Goal: Check status: Check status

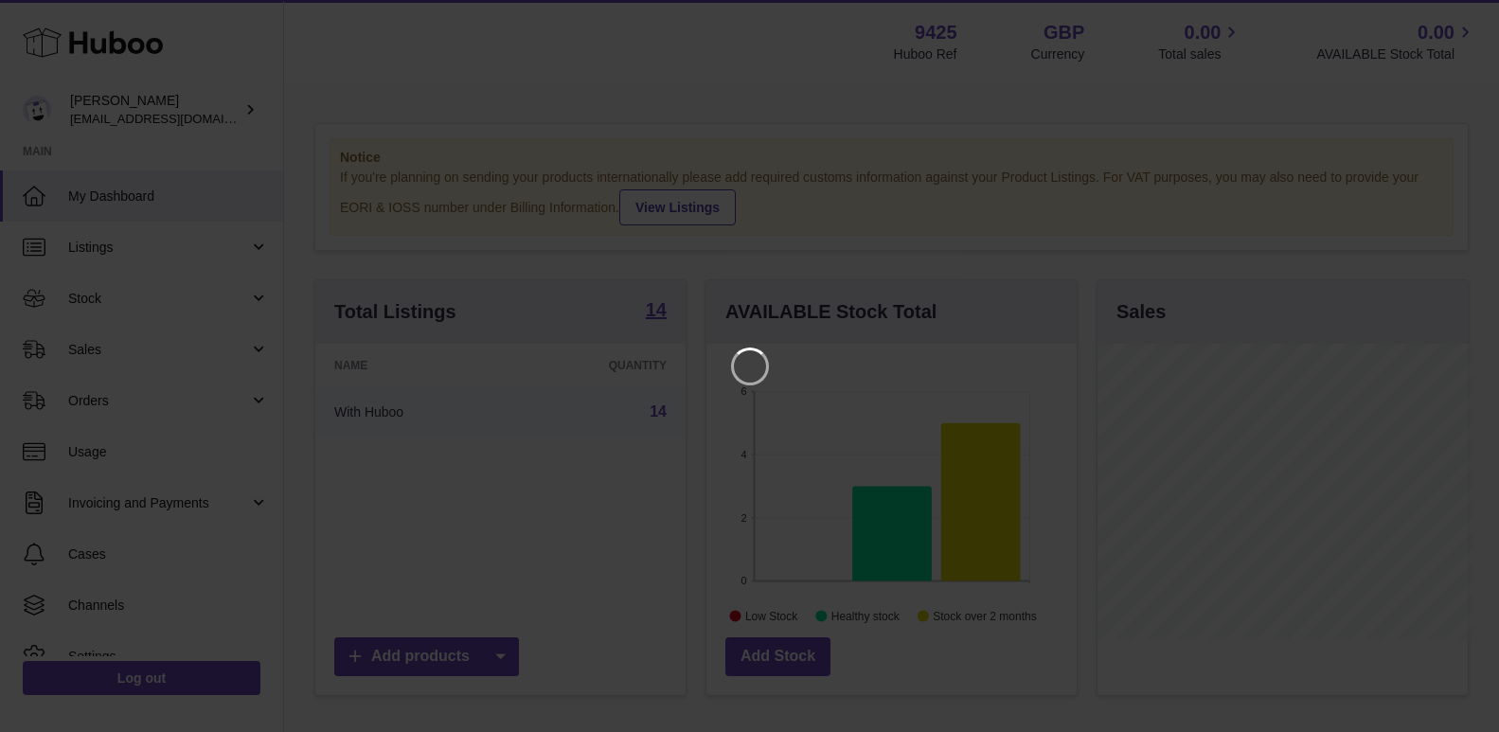
scroll to position [296, 375]
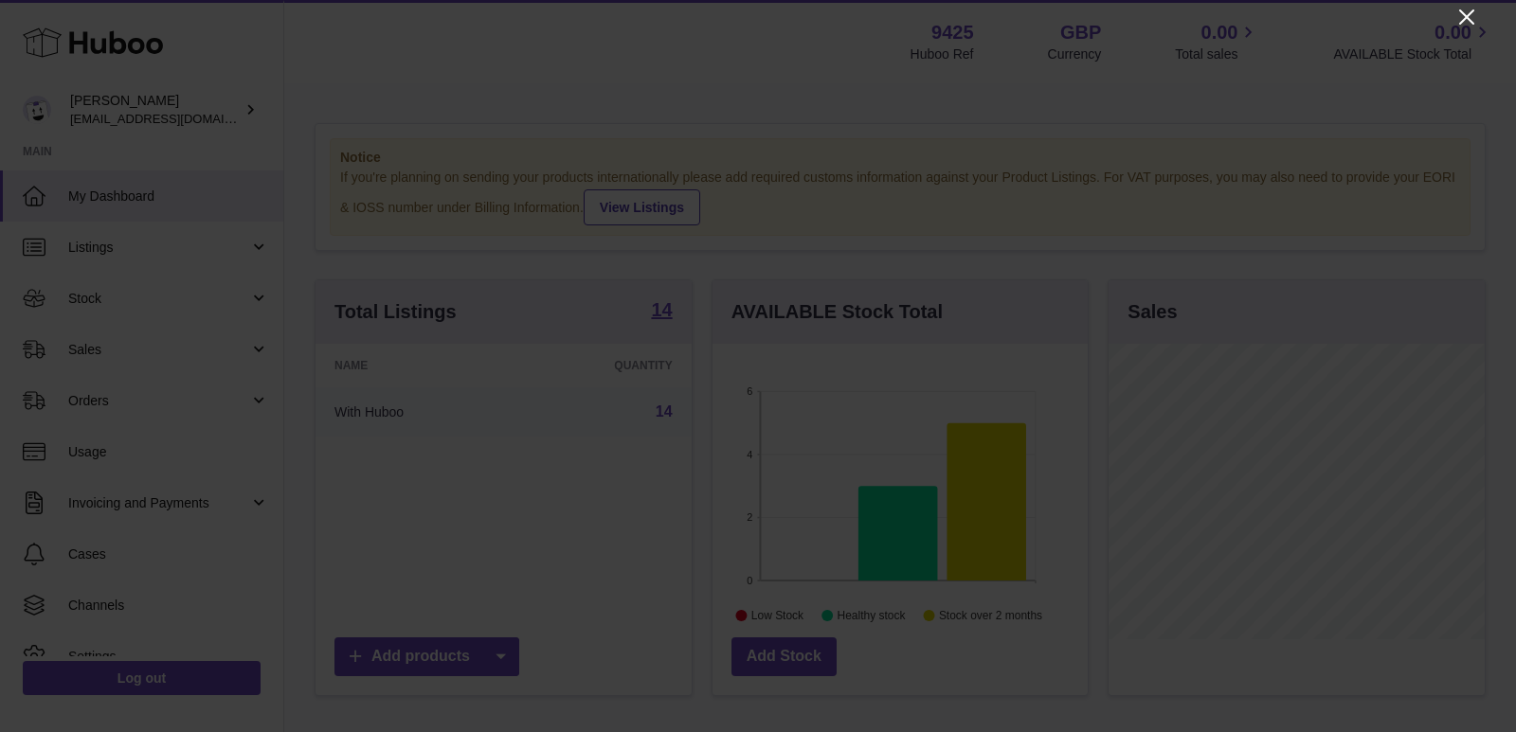
click at [1466, 15] on icon "Close" at bounding box center [1466, 17] width 23 height 23
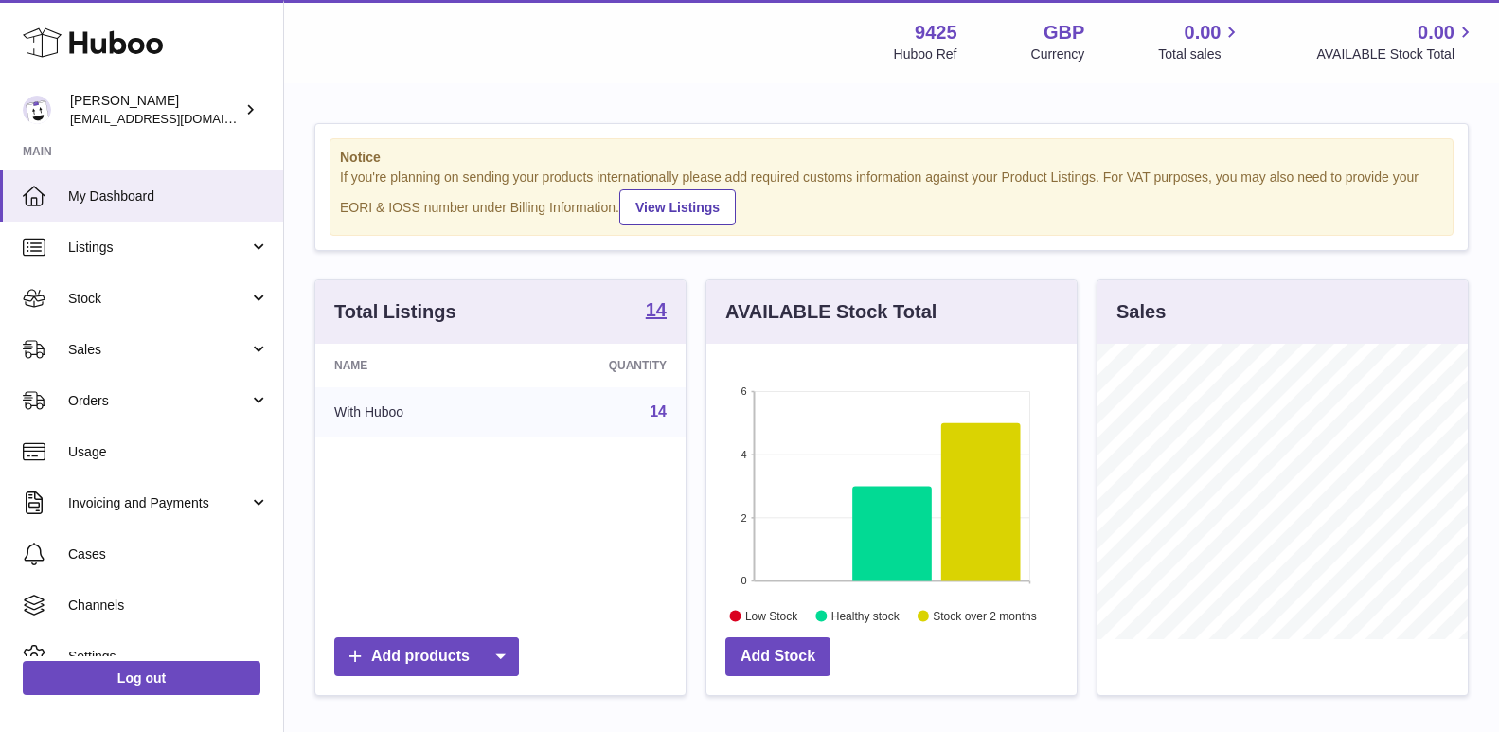
scroll to position [946920, 946846]
click at [704, 206] on link "View Listings" at bounding box center [677, 207] width 117 height 36
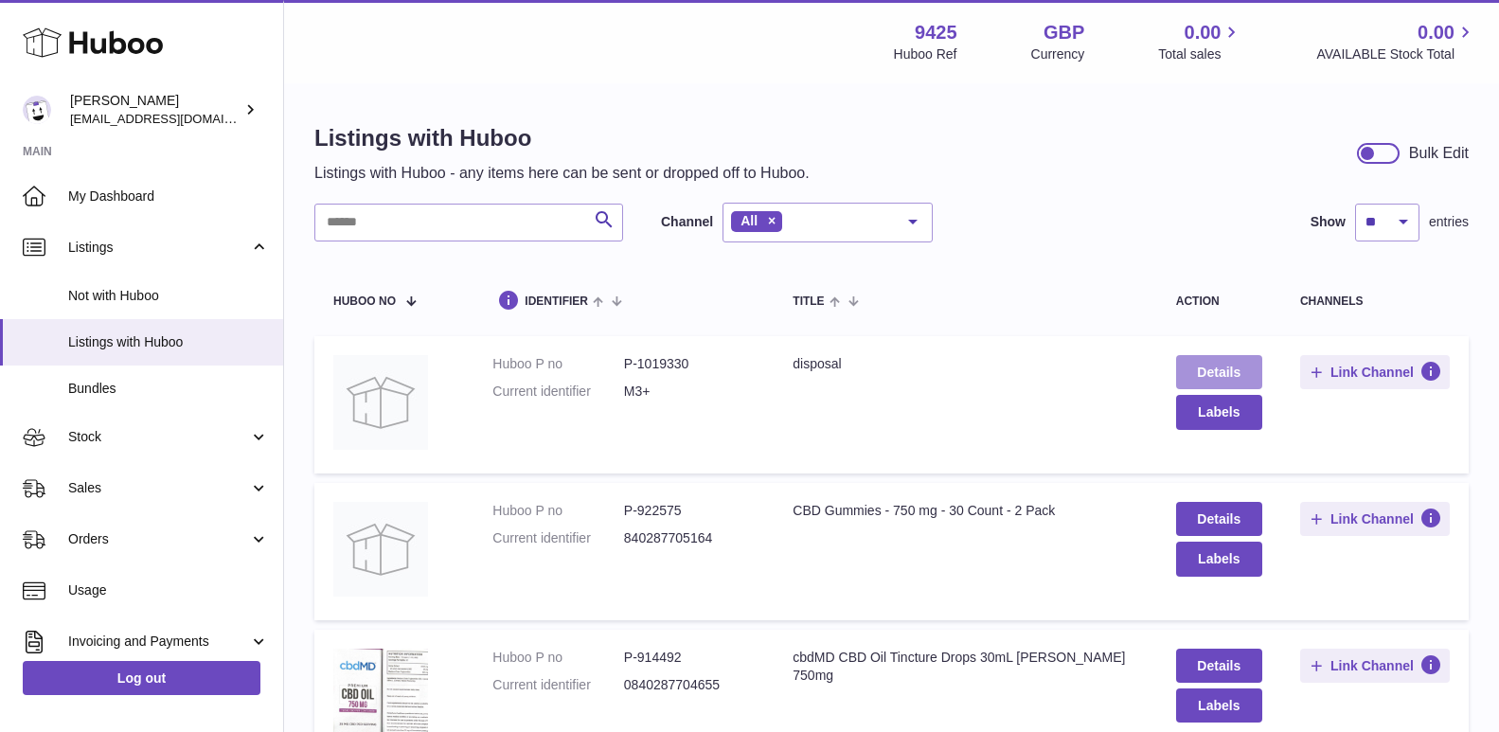
click at [1211, 373] on link "Details" at bounding box center [1219, 372] width 86 height 34
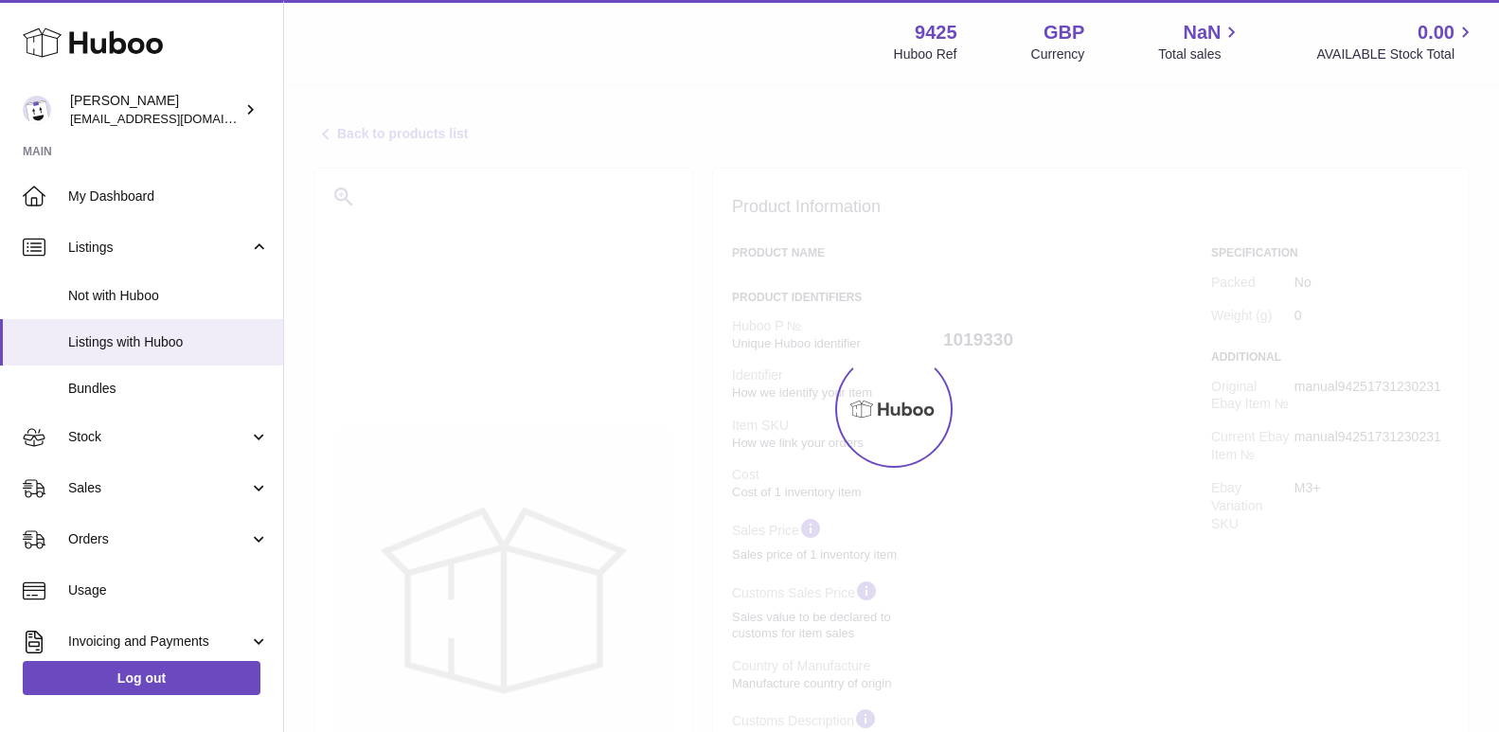
select select
select select "****"
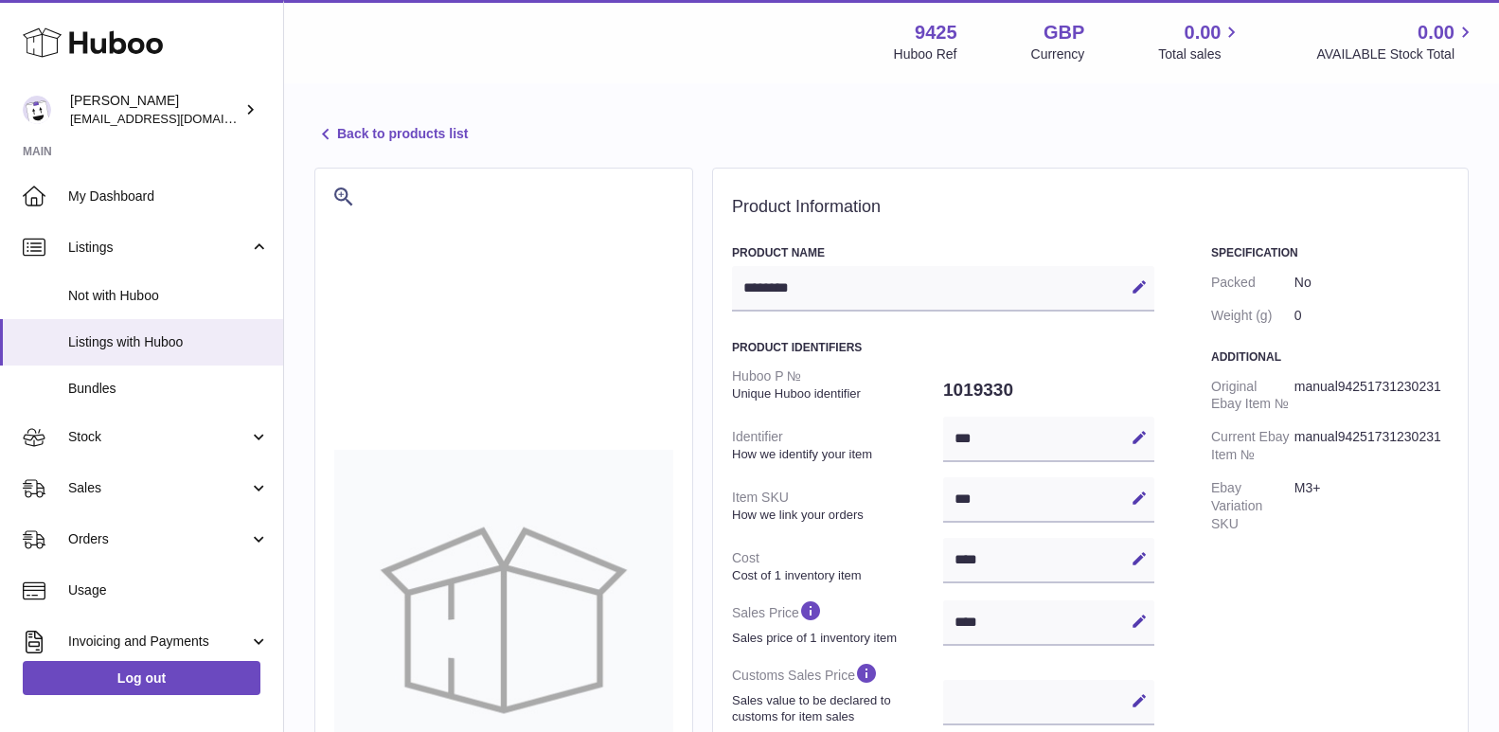
click at [365, 133] on link "Back to products list" at bounding box center [390, 134] width 153 height 23
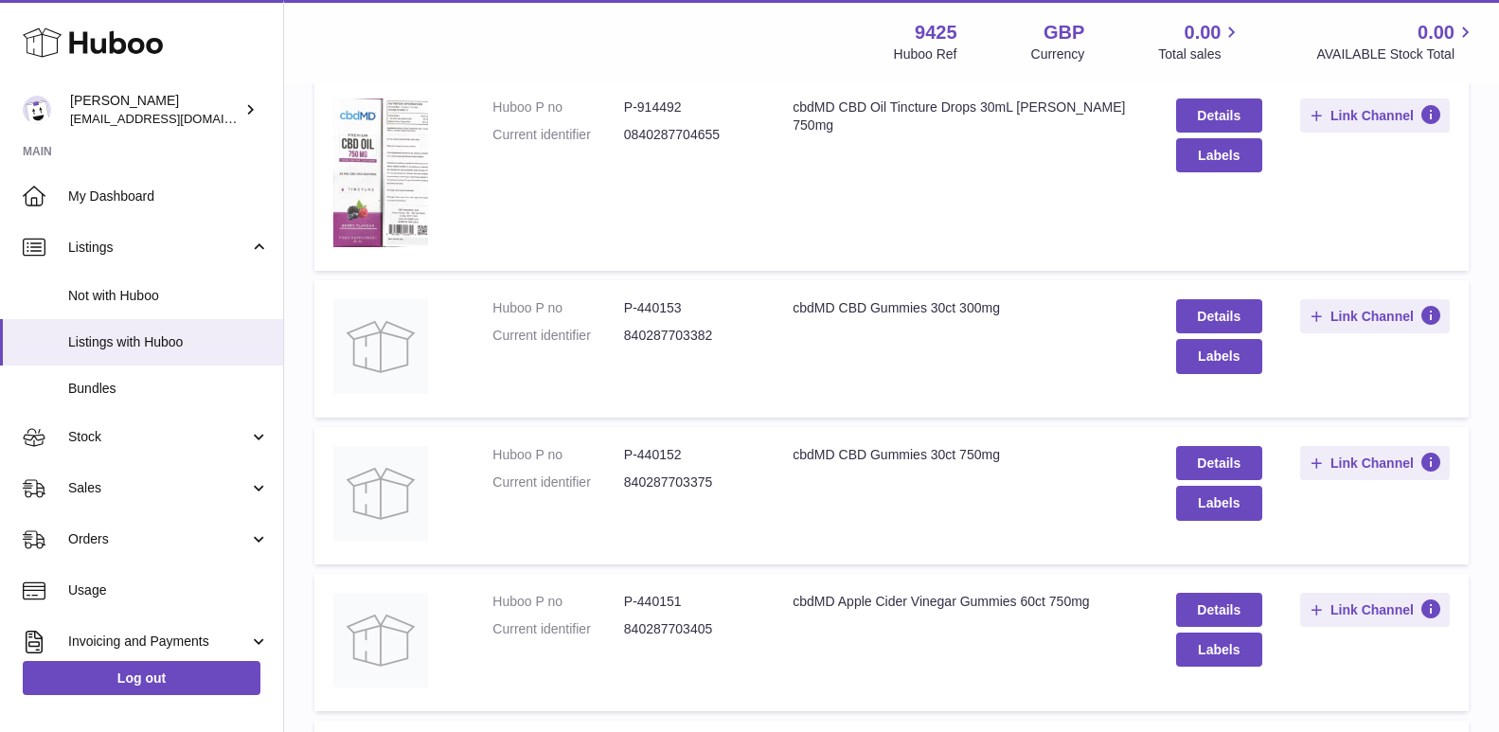
scroll to position [559, 0]
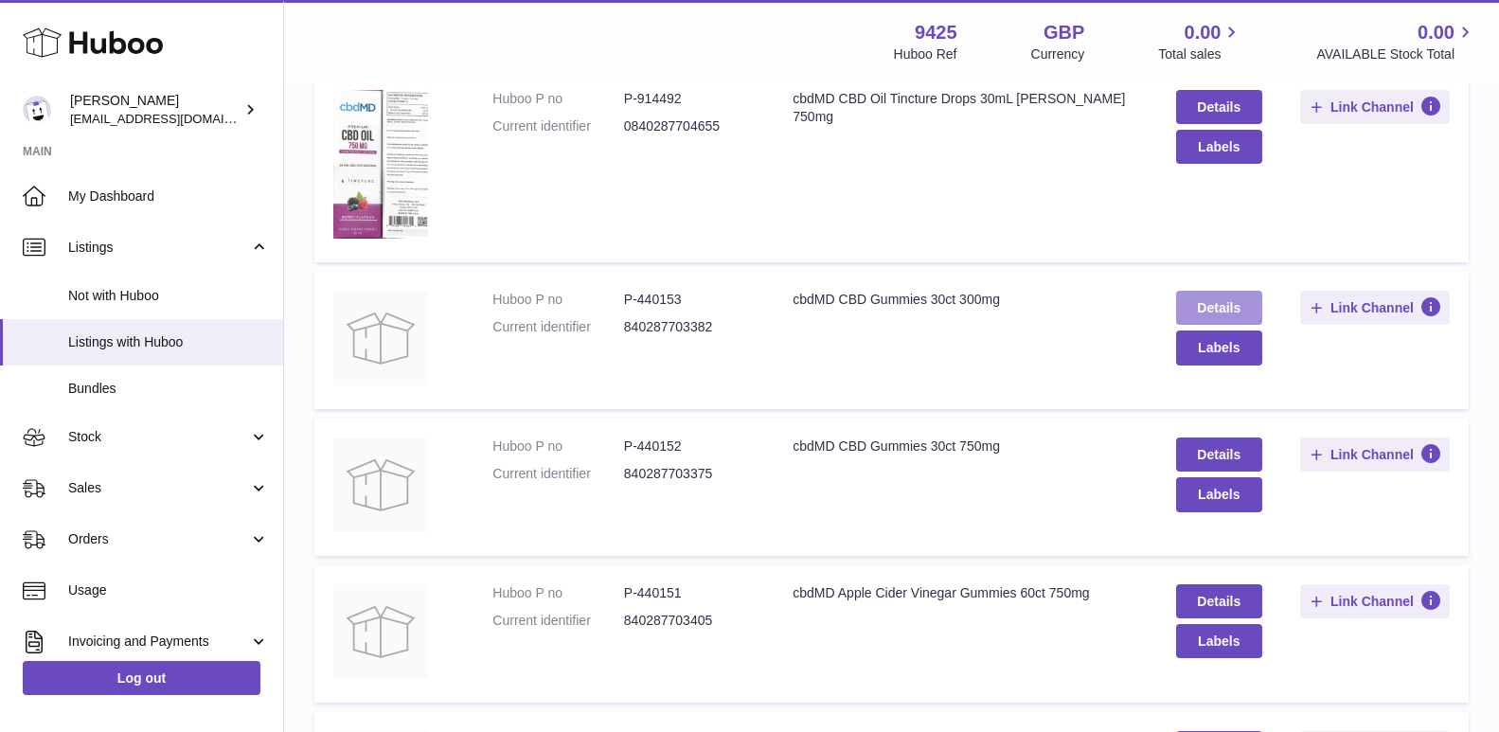
click at [1214, 298] on link "Details" at bounding box center [1219, 308] width 86 height 34
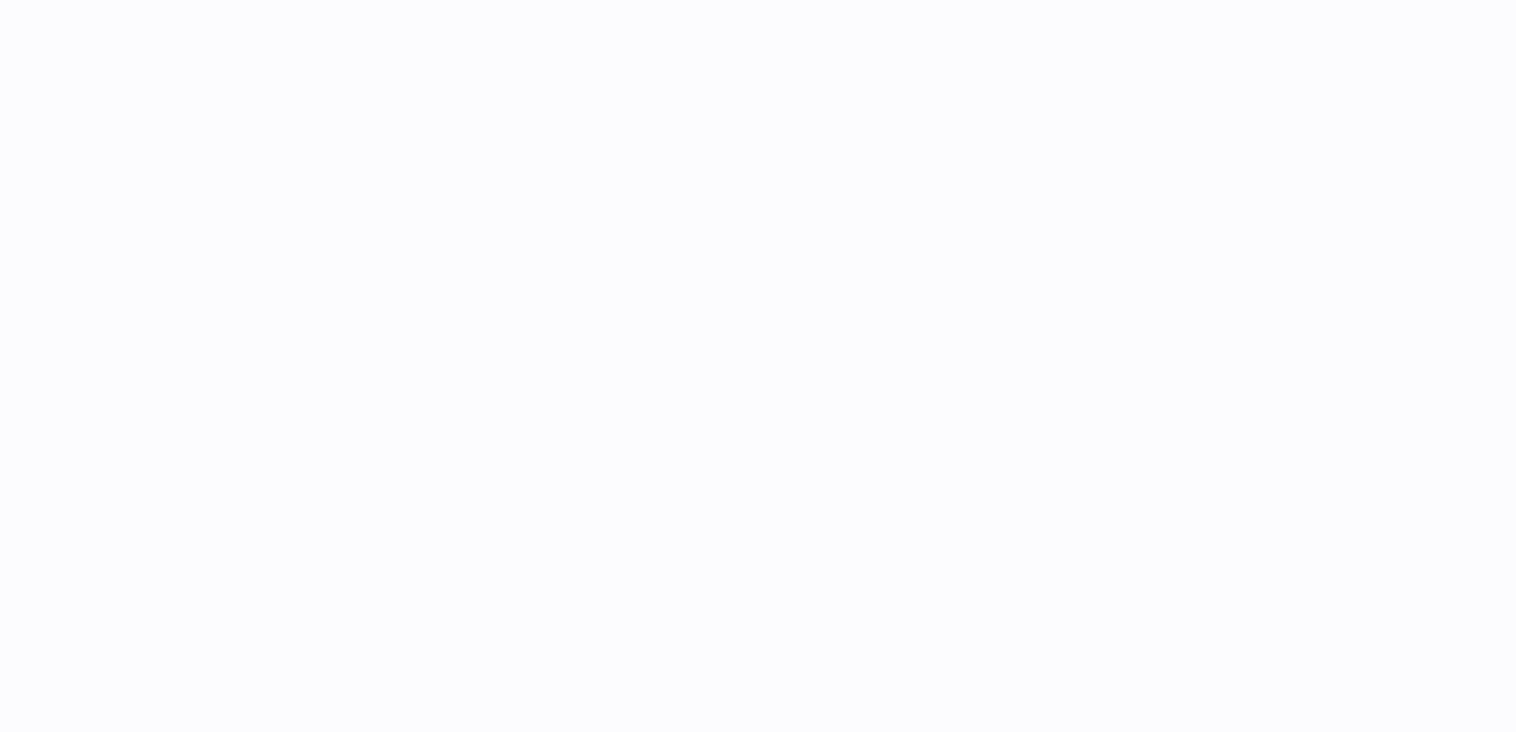
select select
select select "****"
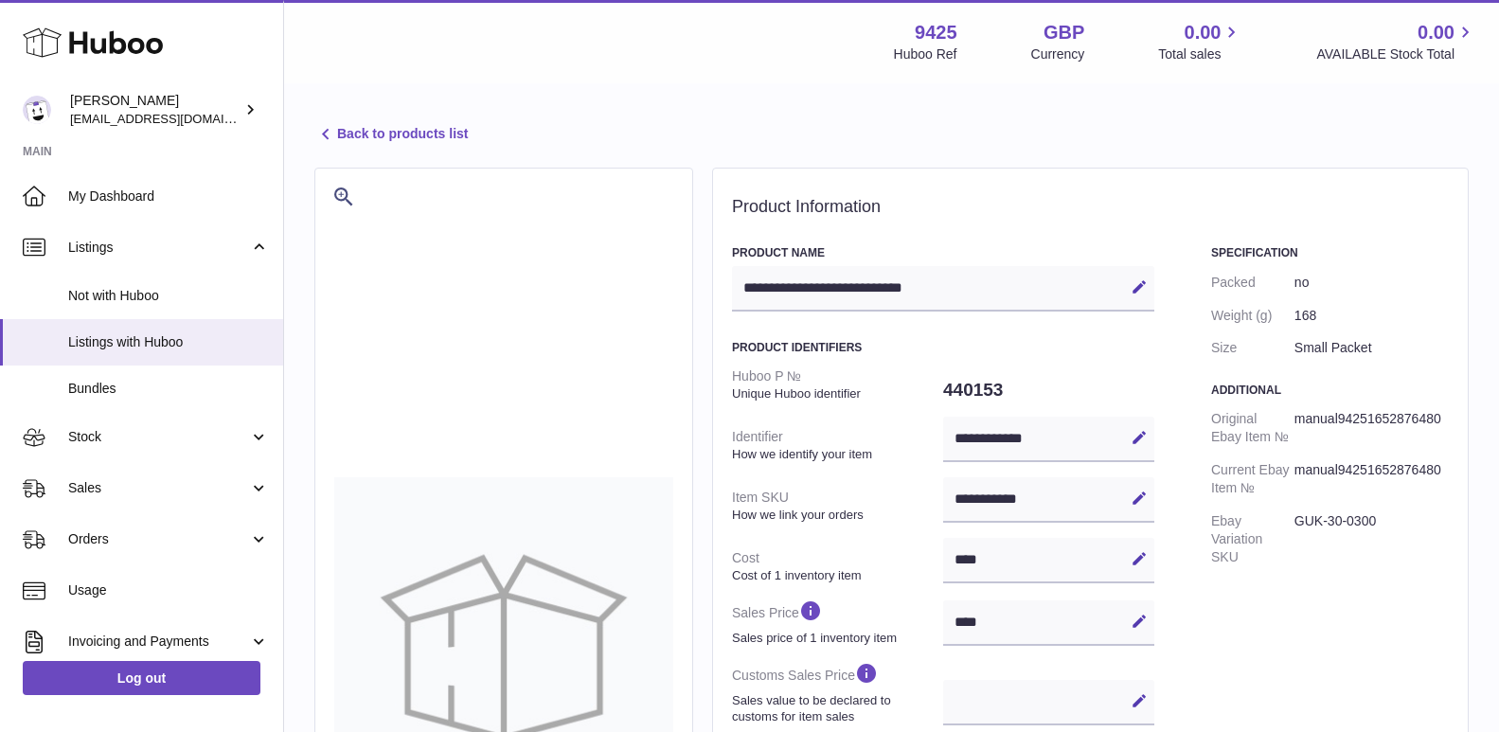
click at [394, 126] on link "Back to products list" at bounding box center [390, 134] width 153 height 23
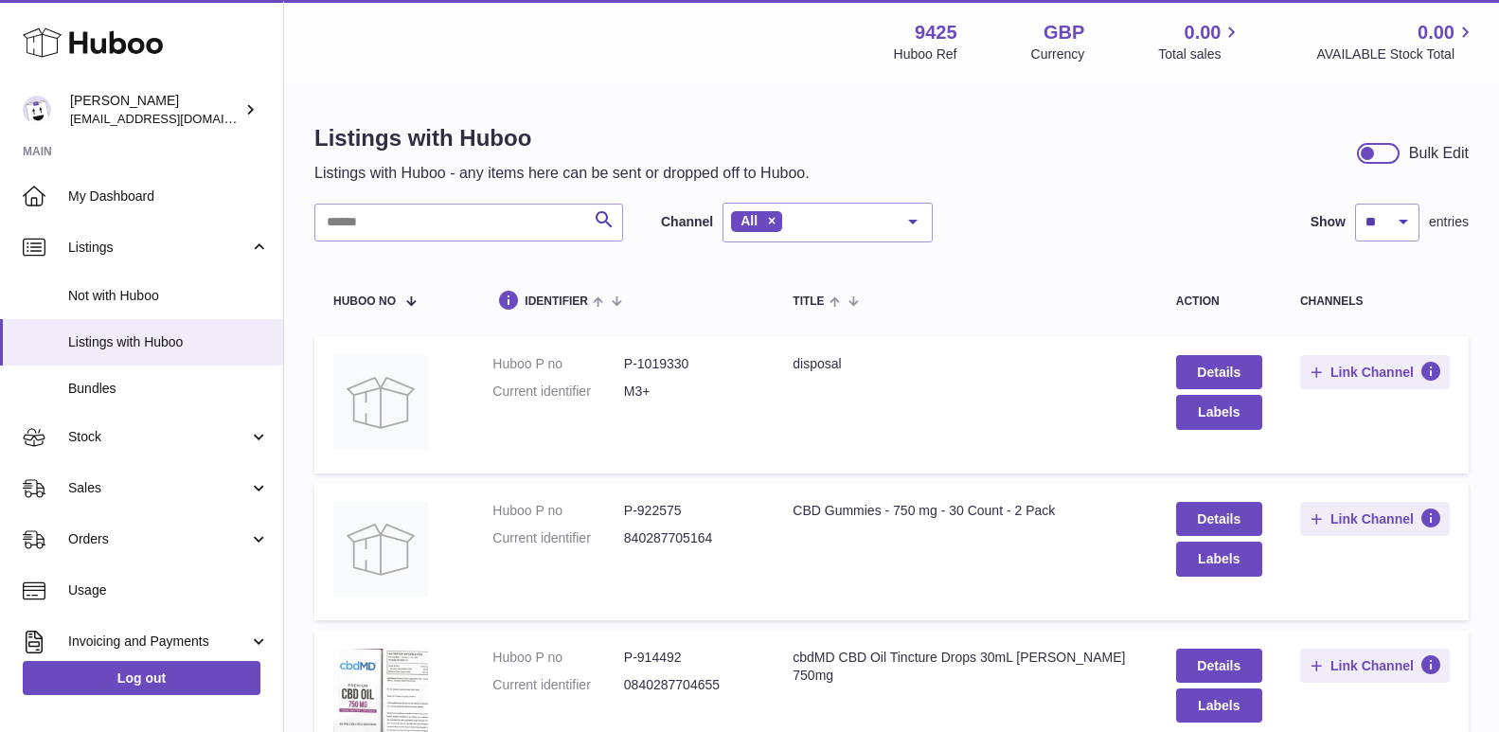
click at [1310, 134] on div "Listings with Huboo Listings with Huboo - any items here can be sent or dropped…" at bounding box center [891, 153] width 1155 height 61
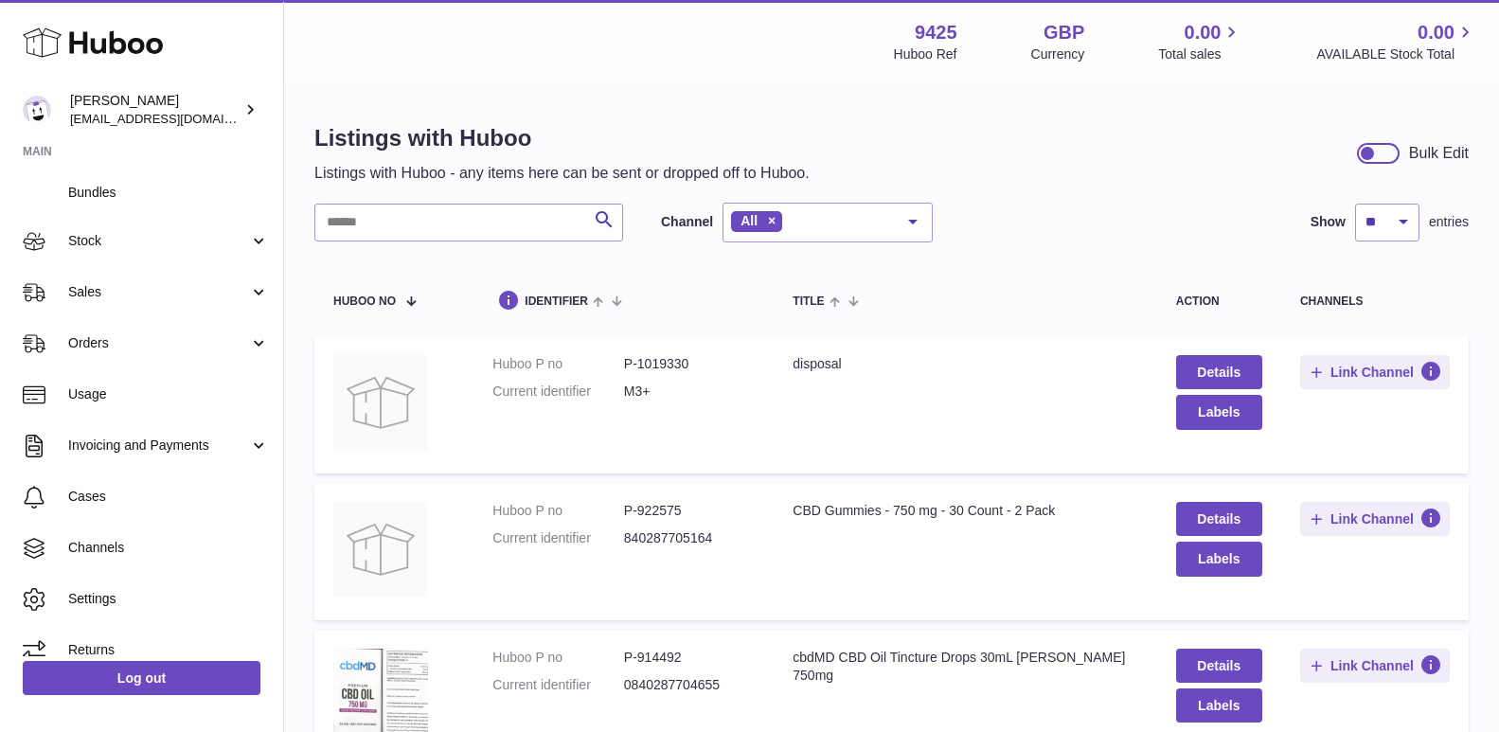
scroll to position [216, 0]
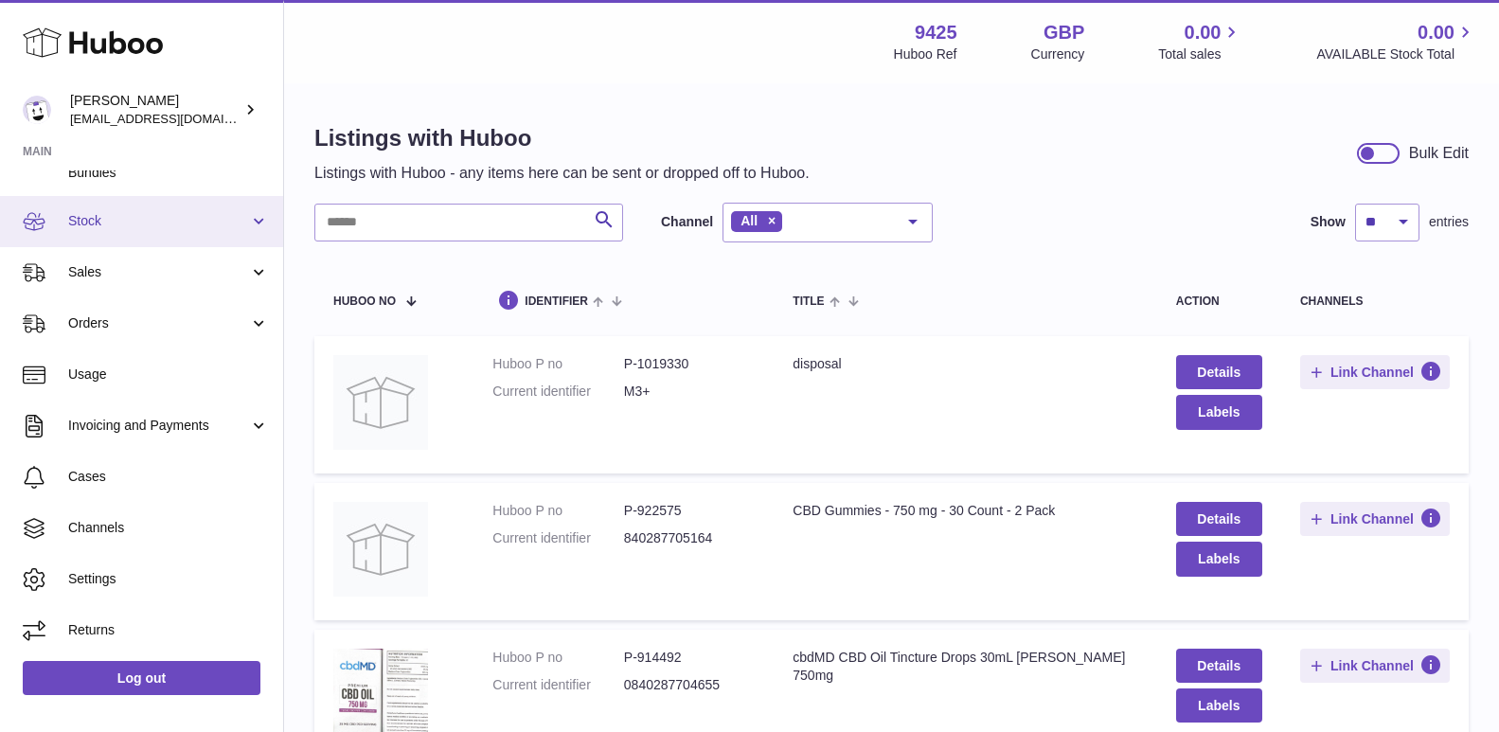
click at [148, 224] on span "Stock" at bounding box center [158, 221] width 181 height 18
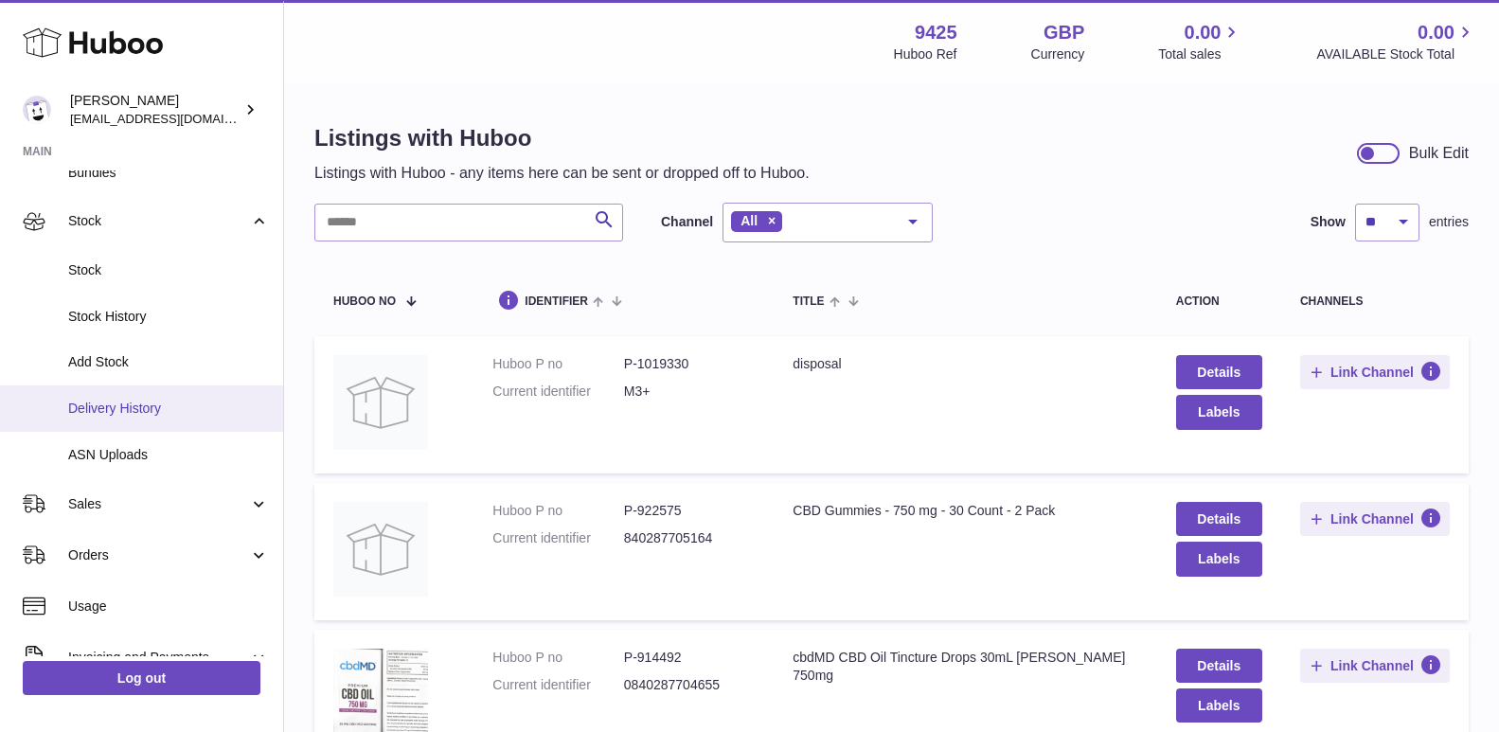
click at [167, 415] on span "Delivery History" at bounding box center [168, 409] width 201 height 18
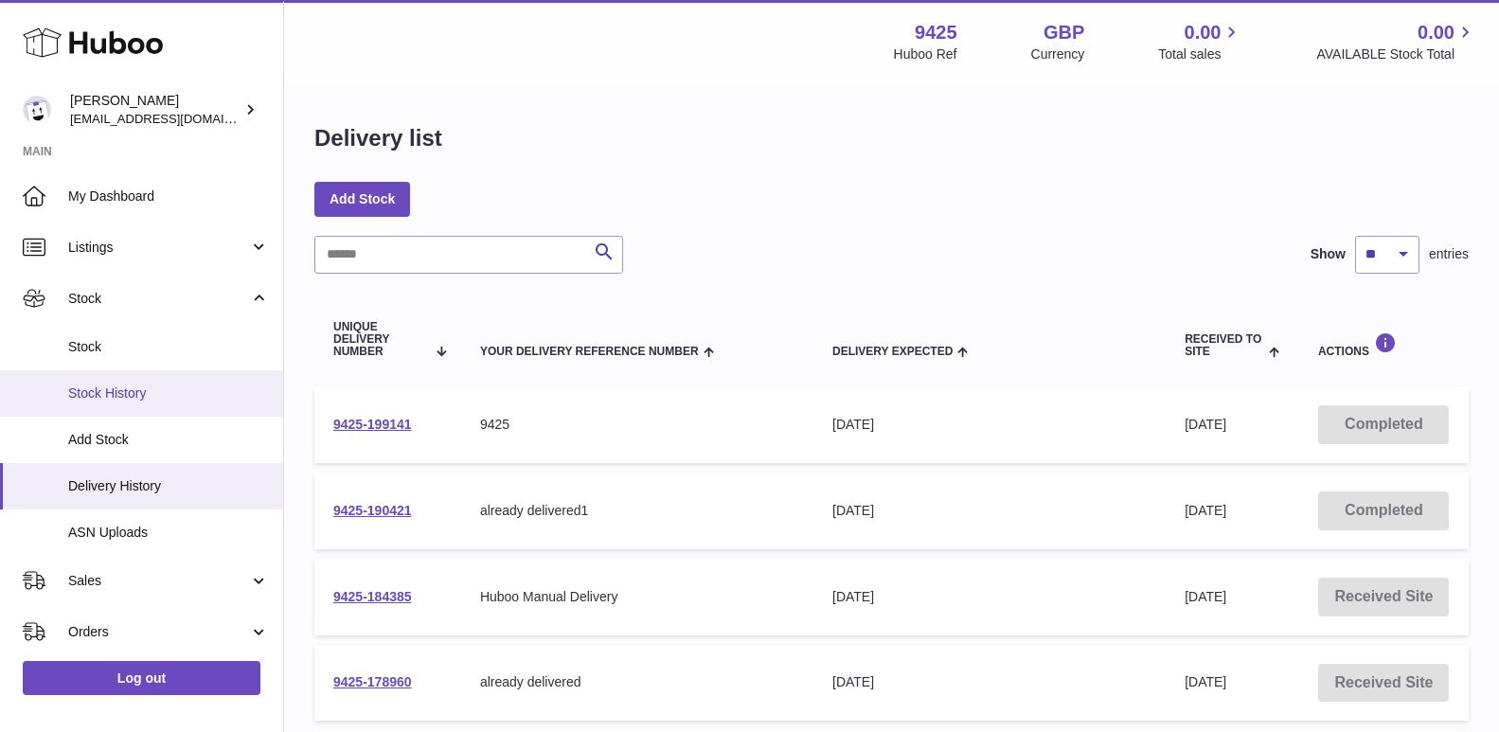
click at [135, 393] on span "Stock History" at bounding box center [168, 394] width 201 height 18
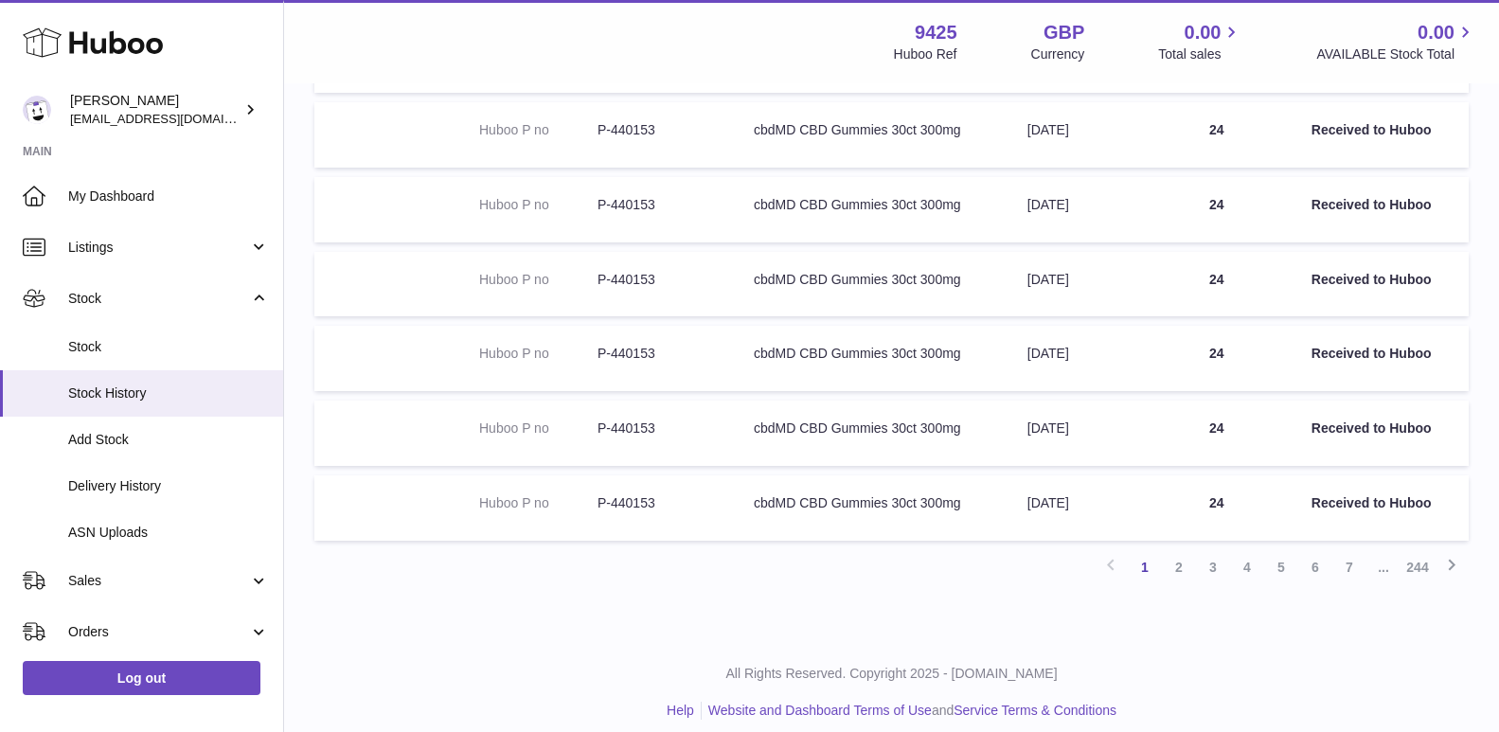
scroll to position [547, 0]
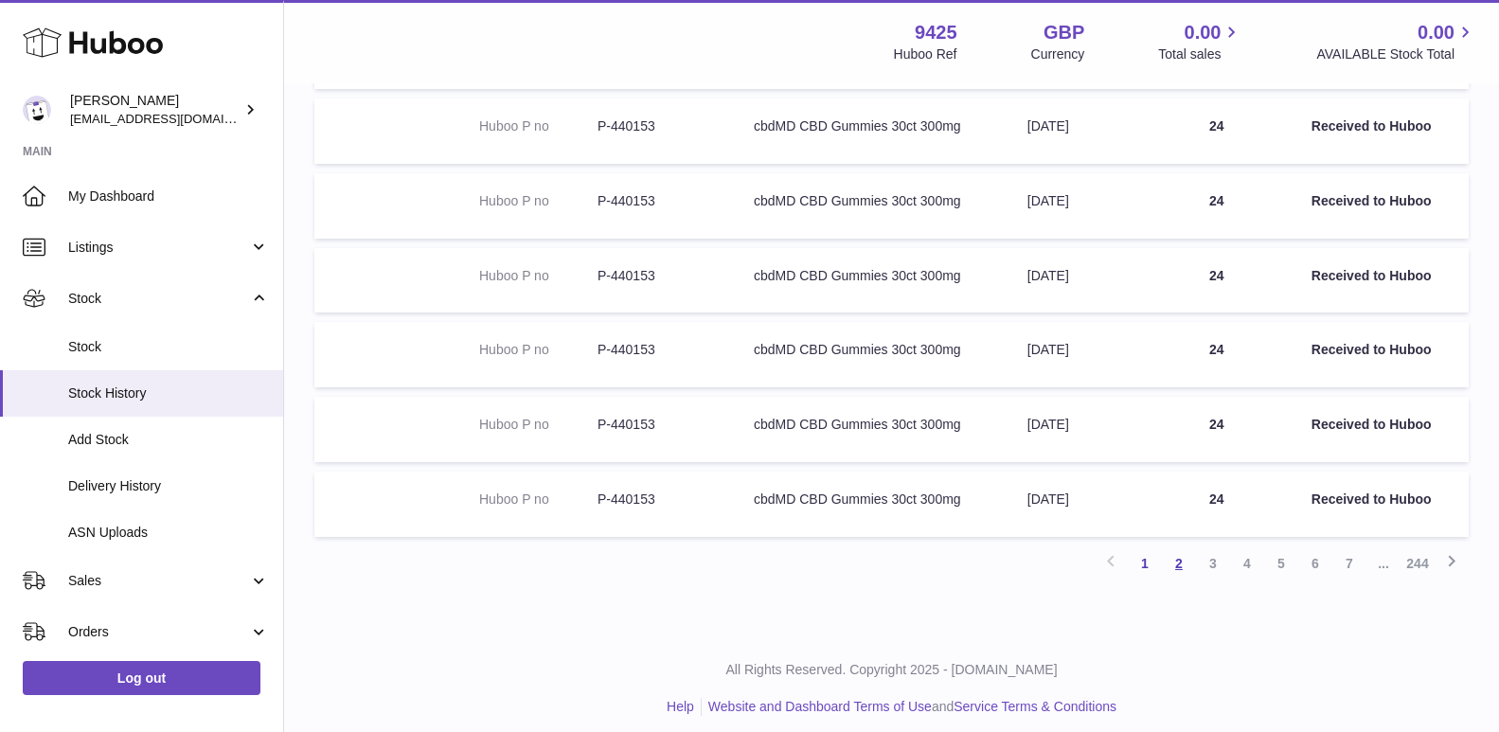
click at [1177, 573] on link "2" at bounding box center [1179, 564] width 34 height 34
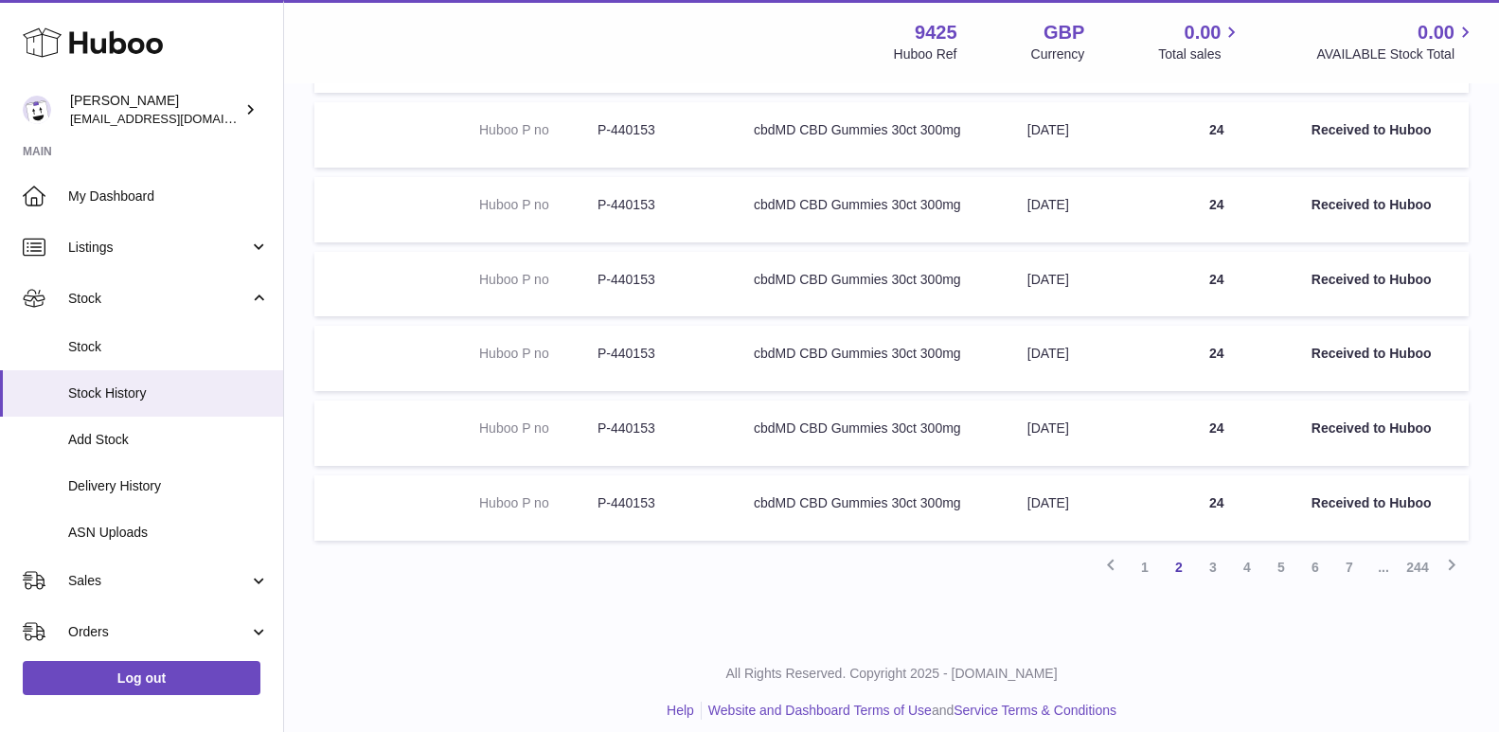
scroll to position [539, 0]
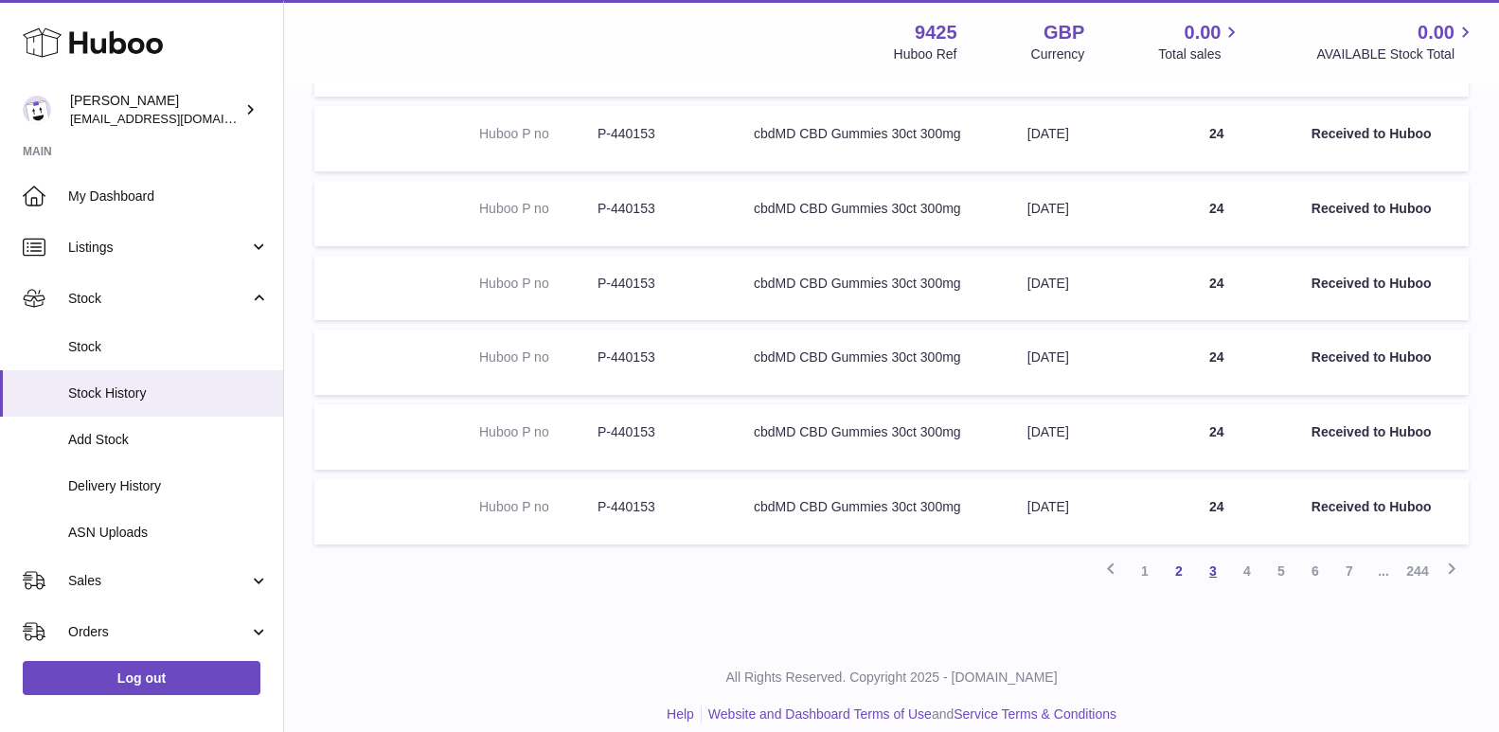
click at [1212, 570] on link "3" at bounding box center [1213, 571] width 34 height 34
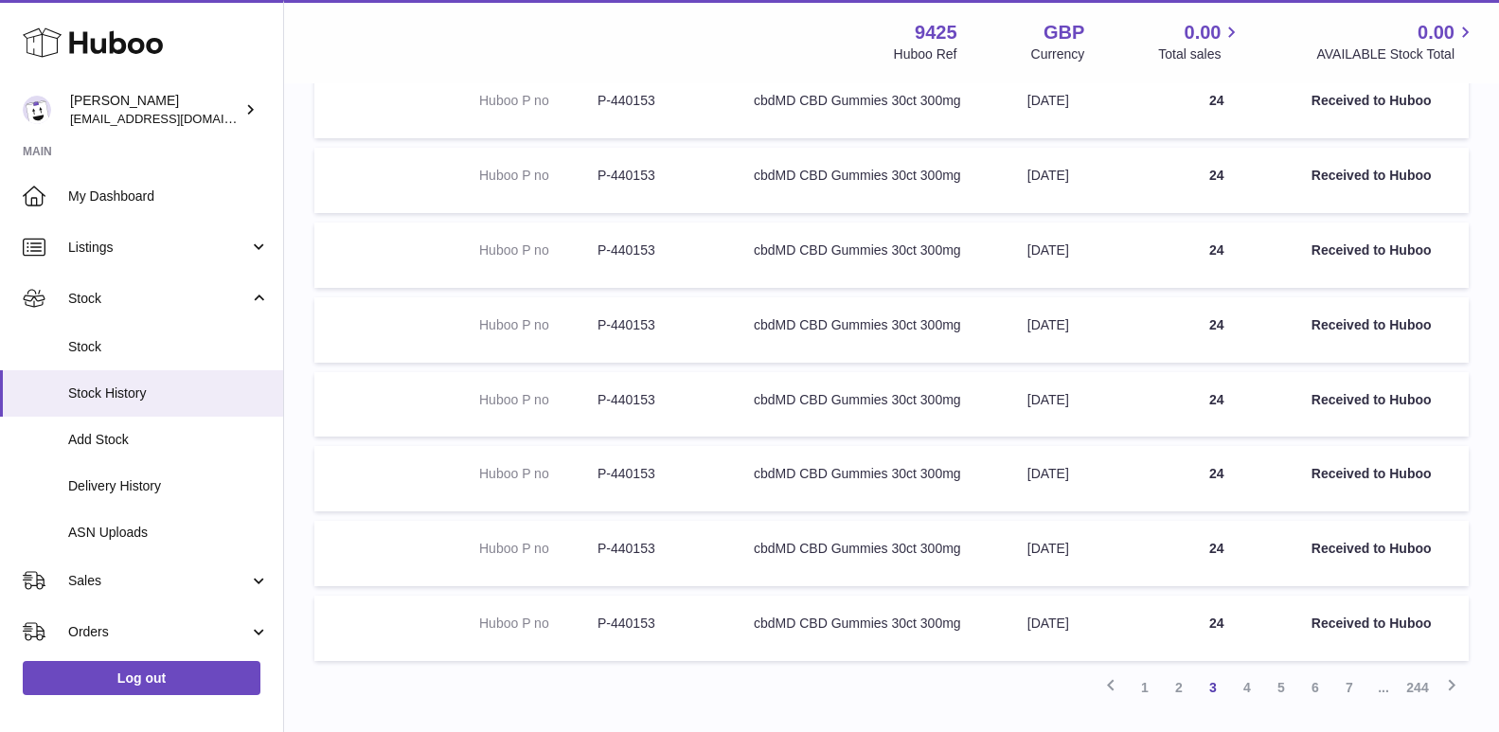
scroll to position [559, 0]
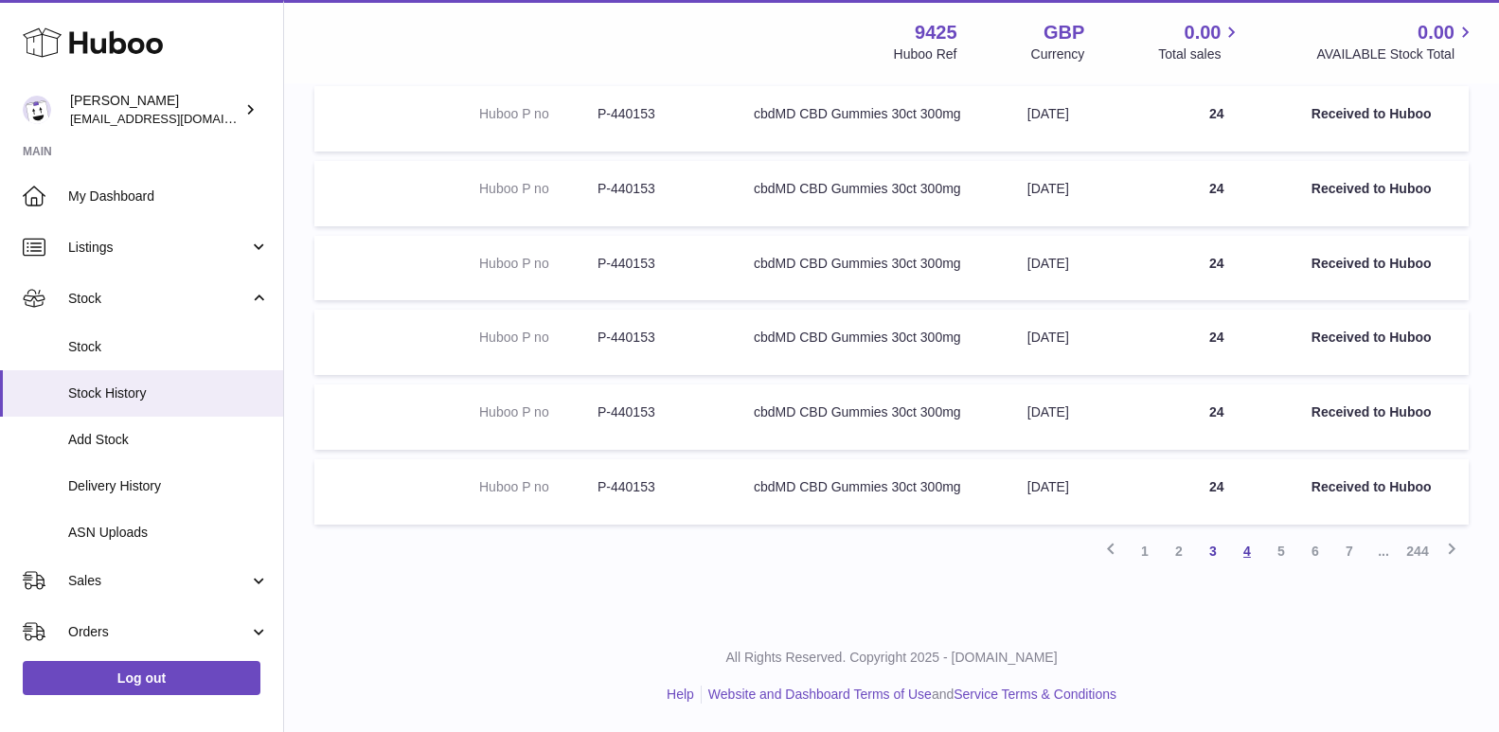
click at [1243, 560] on link "4" at bounding box center [1247, 551] width 34 height 34
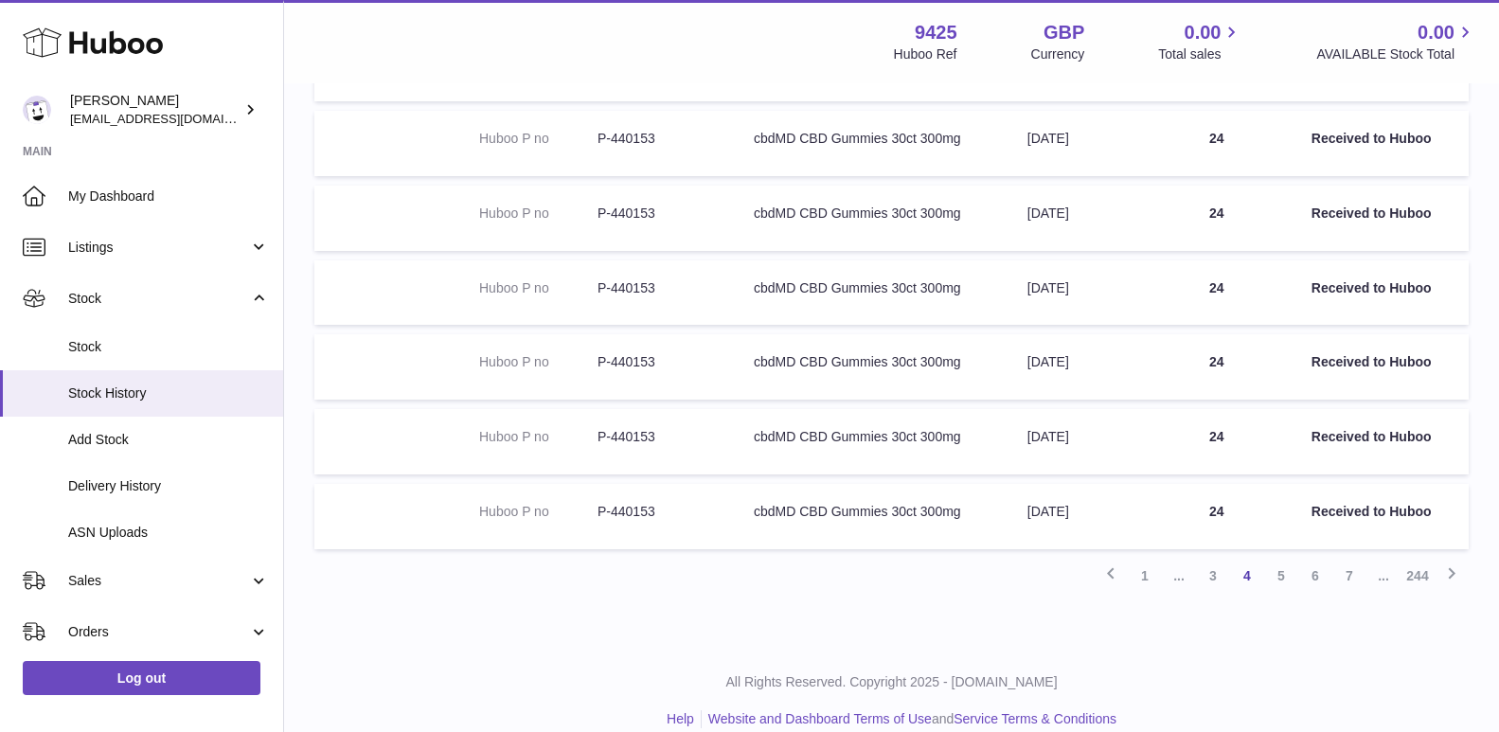
scroll to position [559, 0]
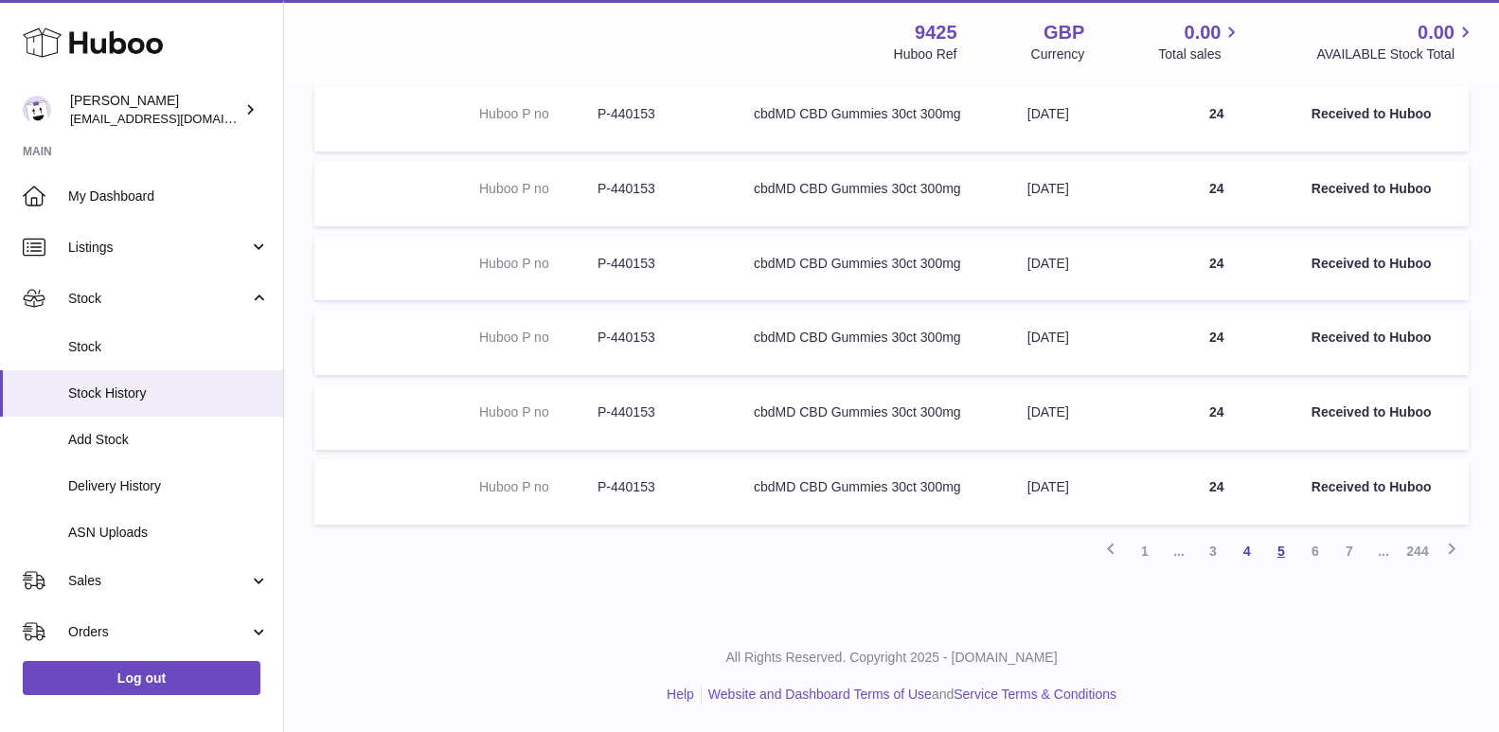
click at [1283, 557] on link "5" at bounding box center [1282, 551] width 34 height 34
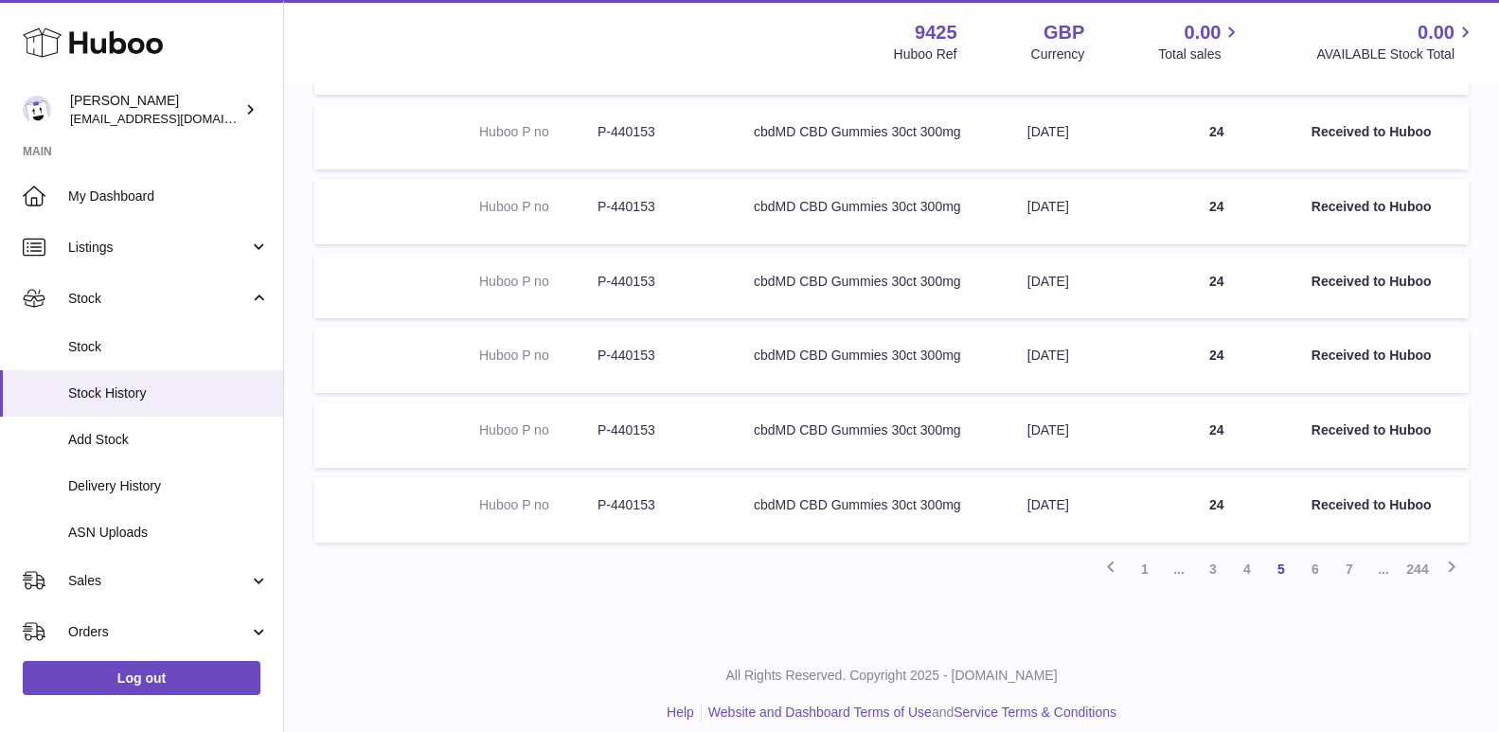
scroll to position [559, 0]
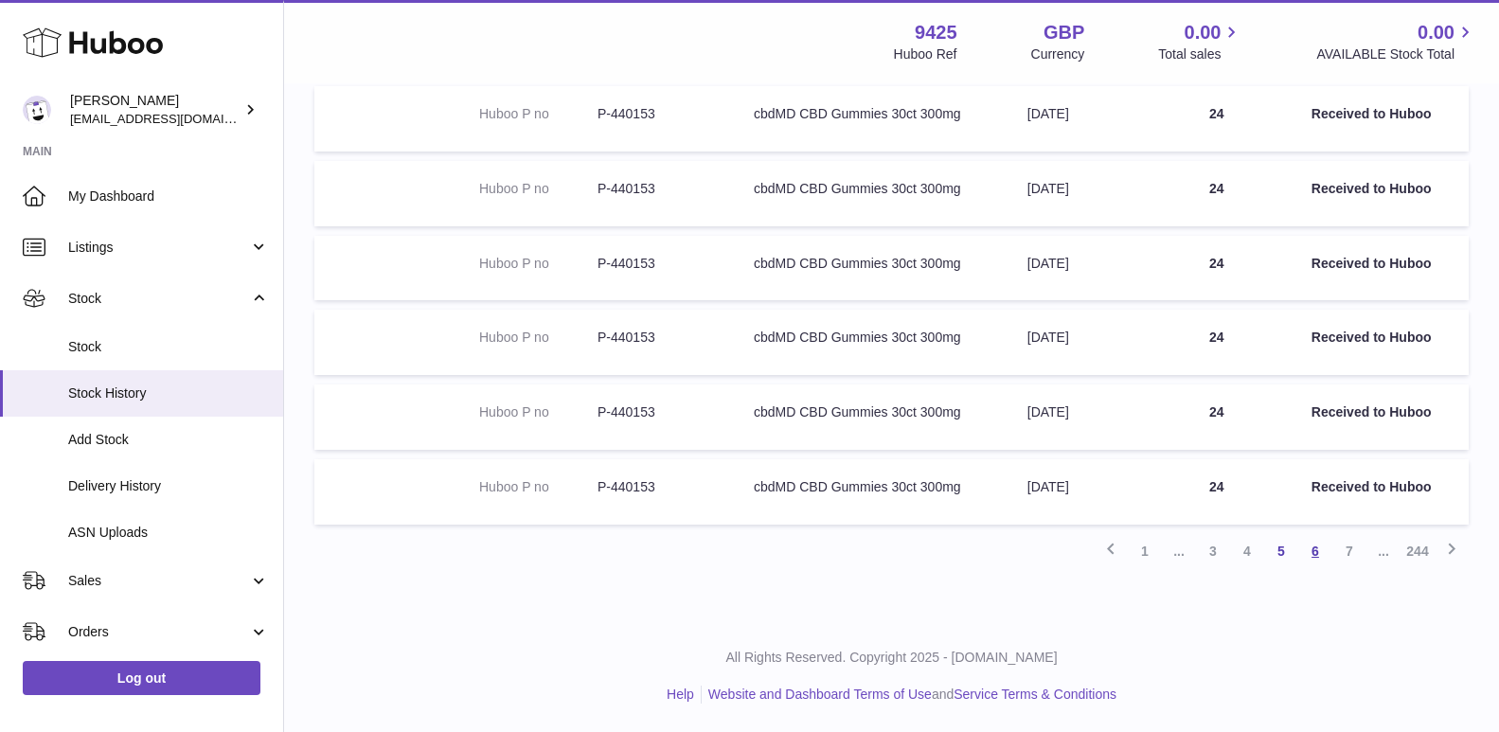
click at [1315, 556] on link "6" at bounding box center [1316, 551] width 34 height 34
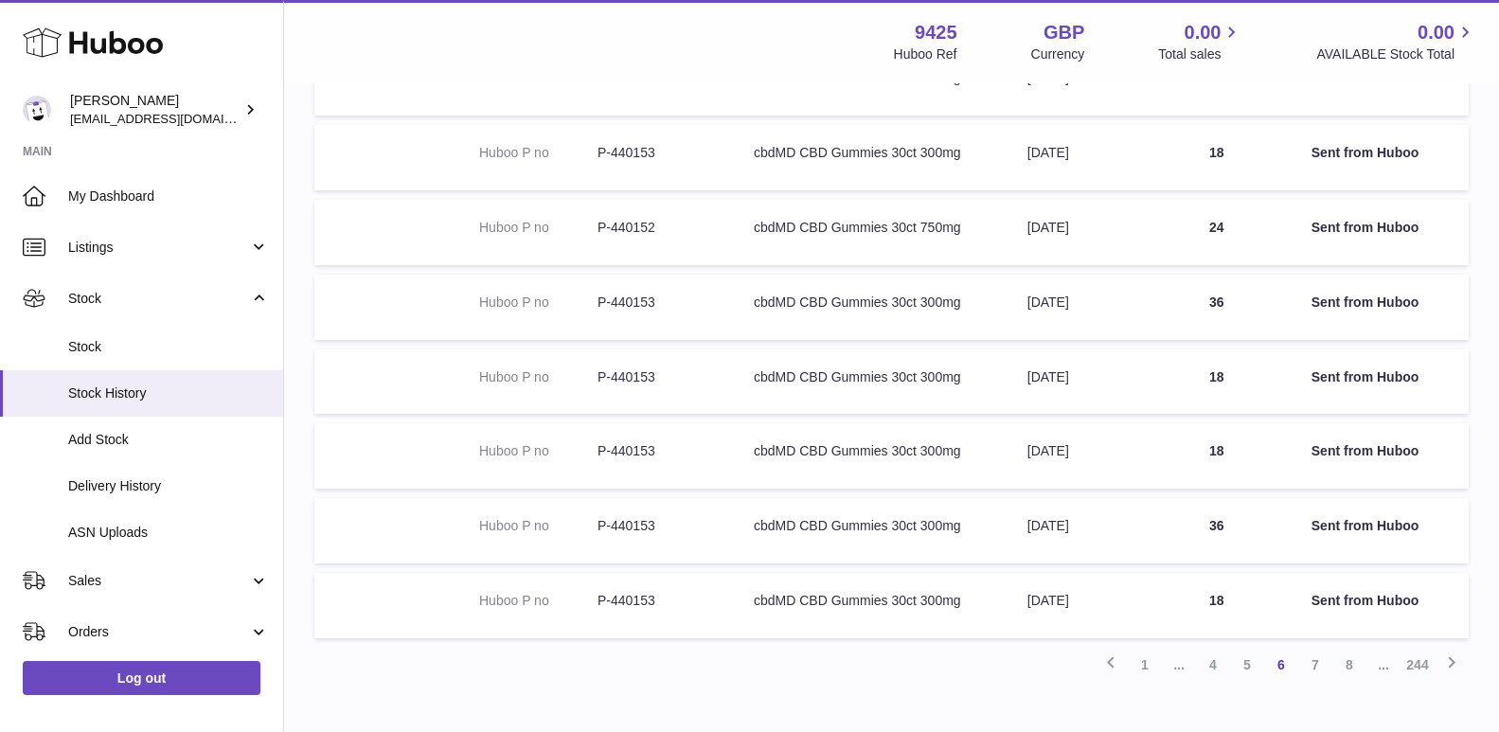
scroll to position [456, 0]
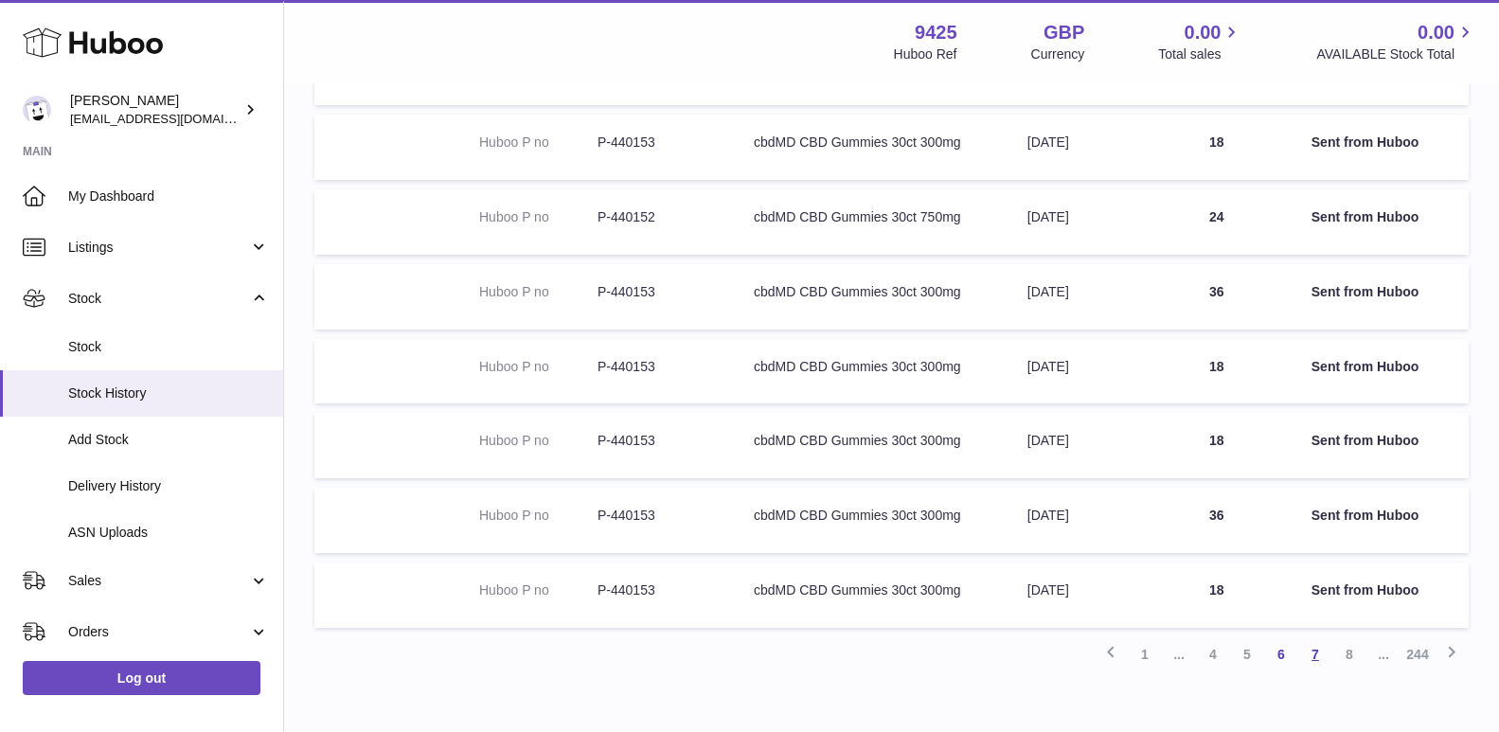
click at [1316, 653] on link "7" at bounding box center [1316, 654] width 34 height 34
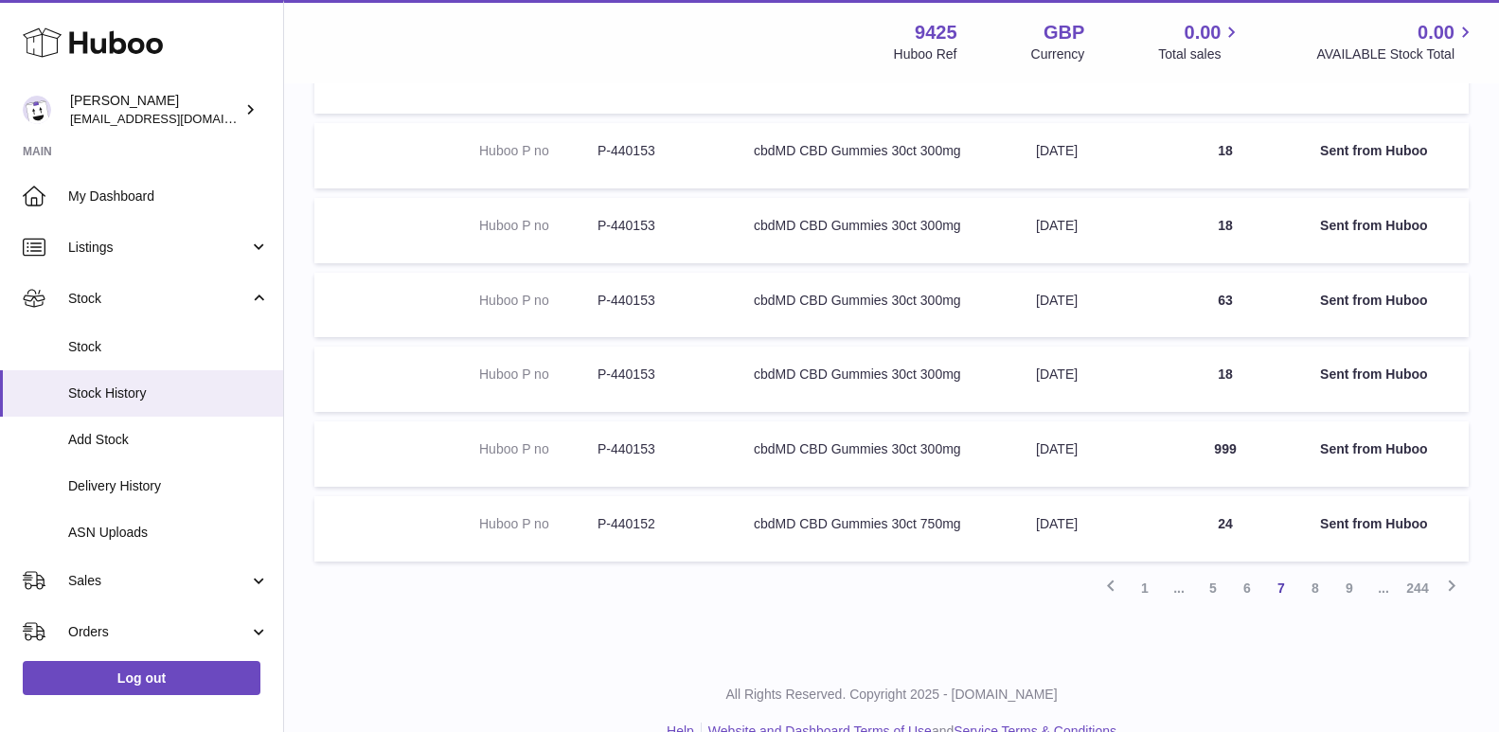
scroll to position [526, 0]
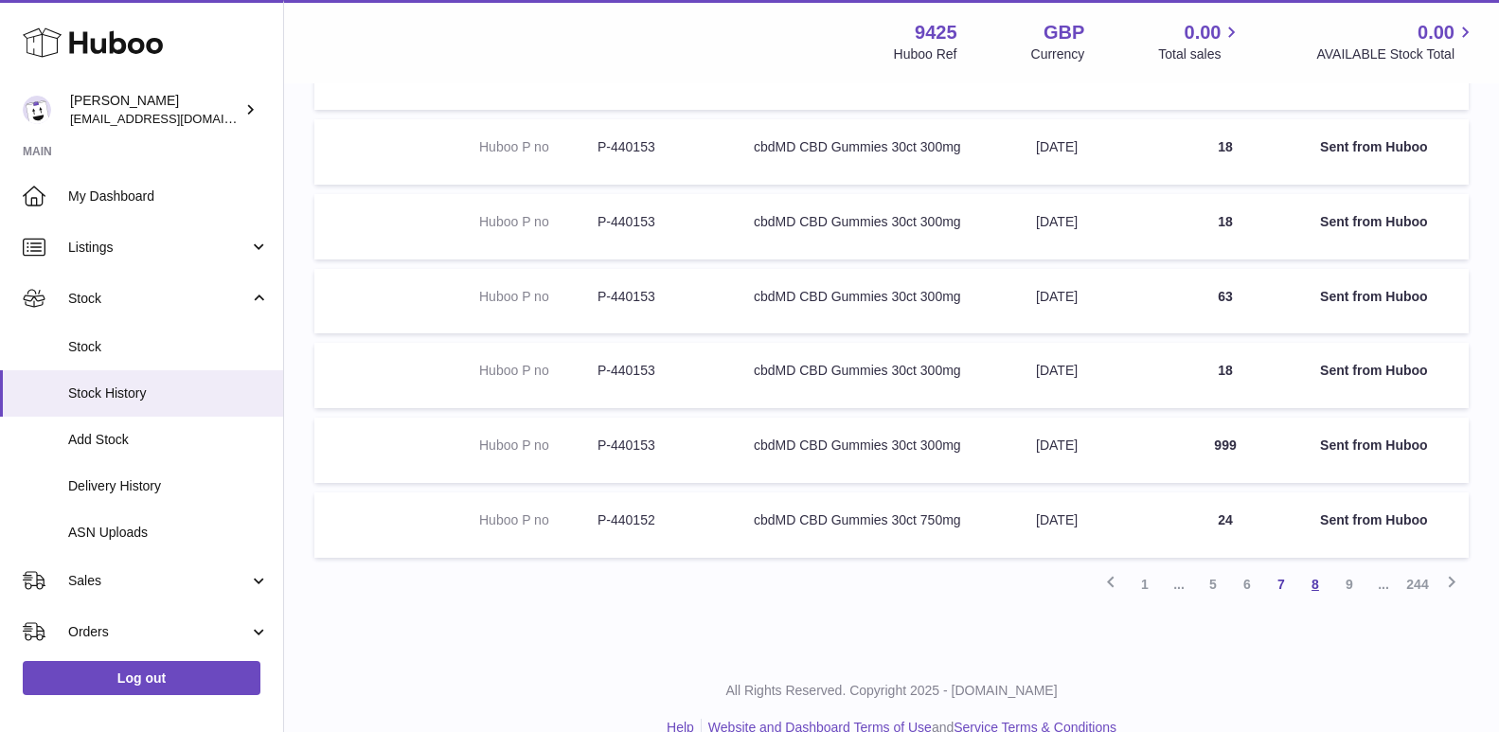
click at [1313, 585] on link "8" at bounding box center [1316, 584] width 34 height 34
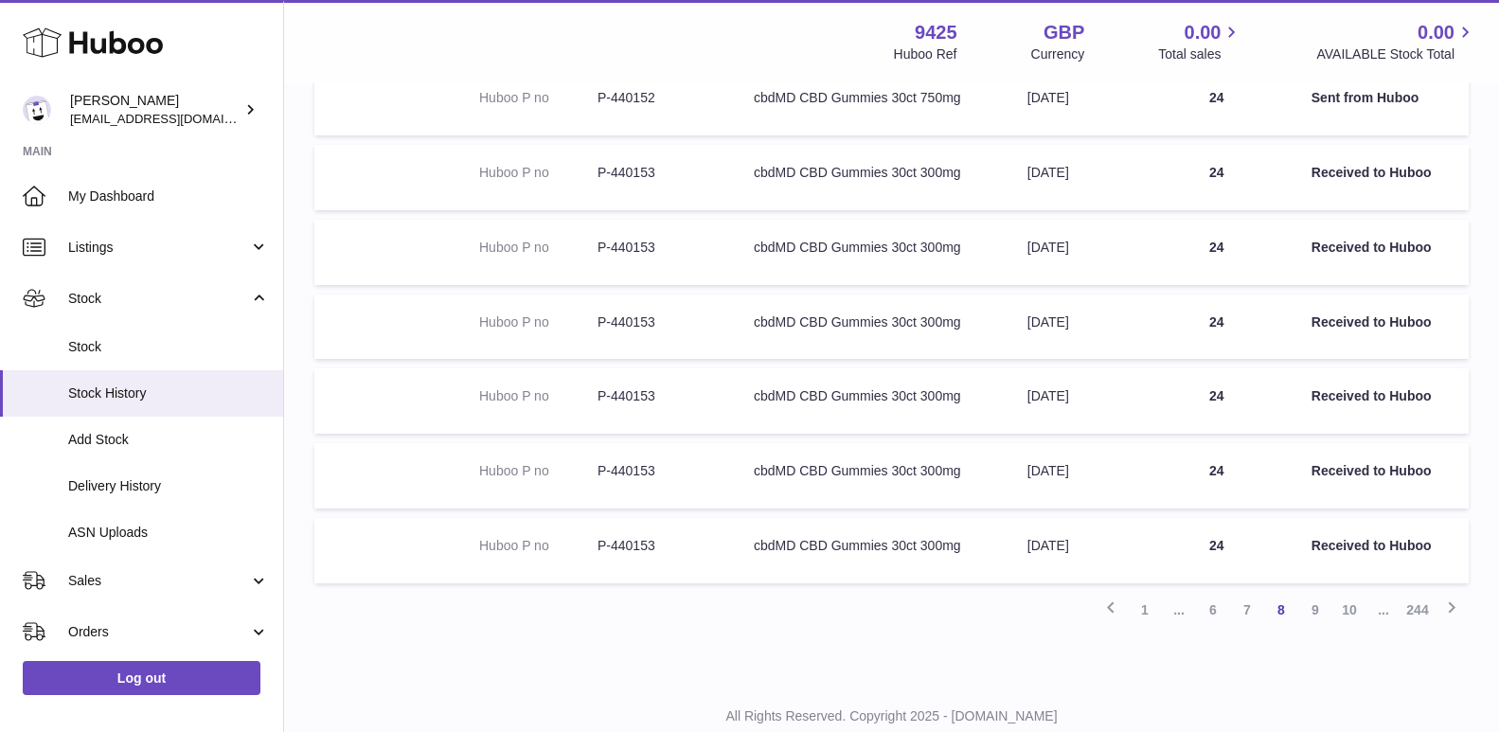
scroll to position [508, 0]
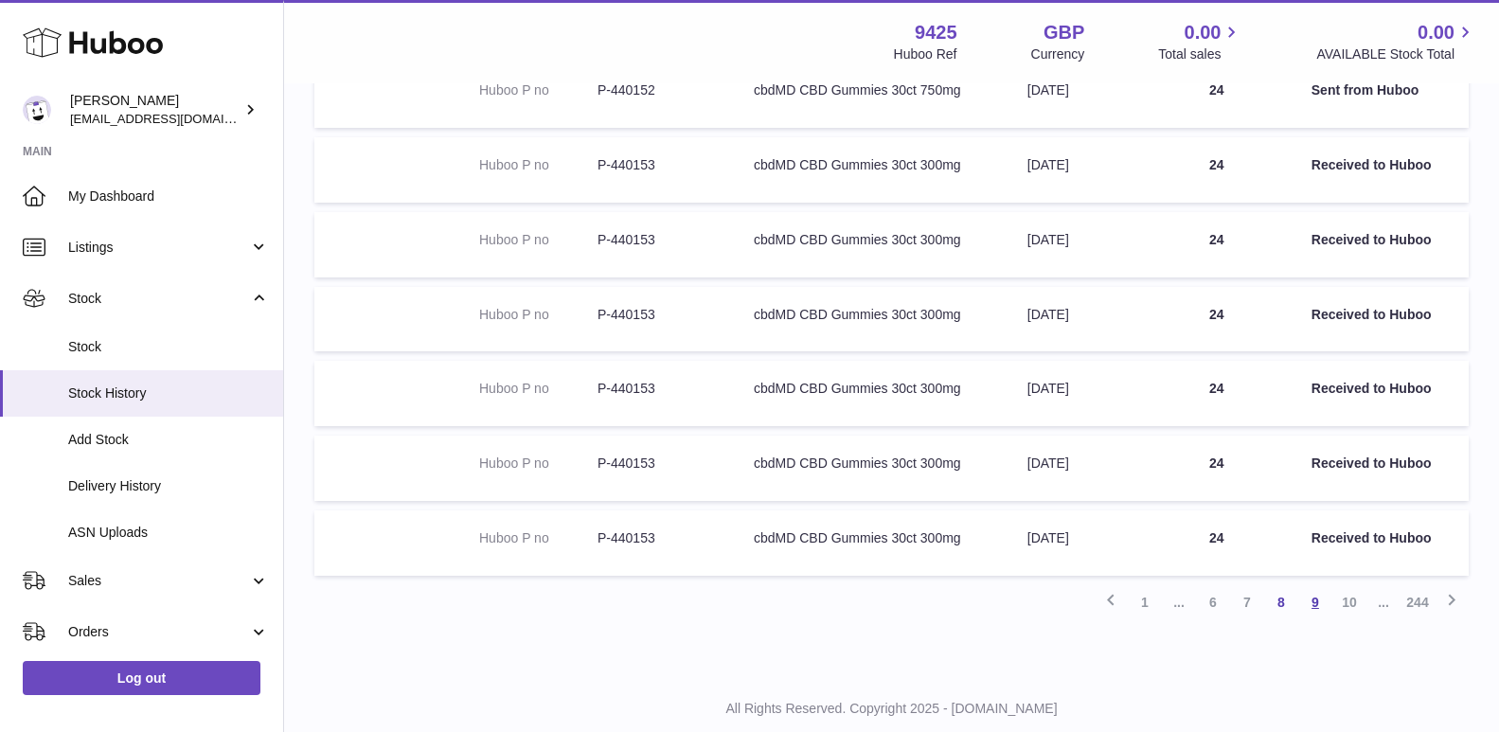
click at [1317, 603] on link "9" at bounding box center [1316, 602] width 34 height 34
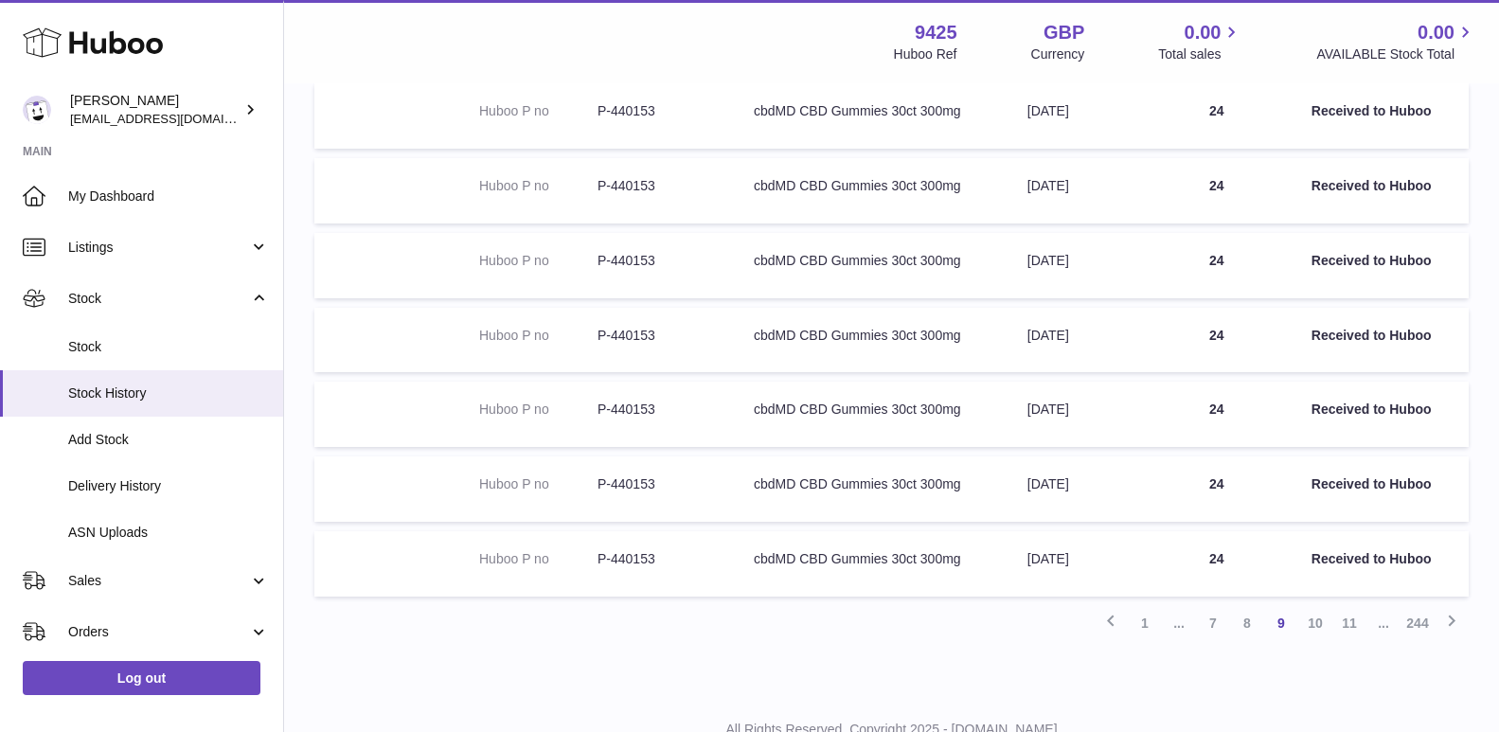
scroll to position [490, 0]
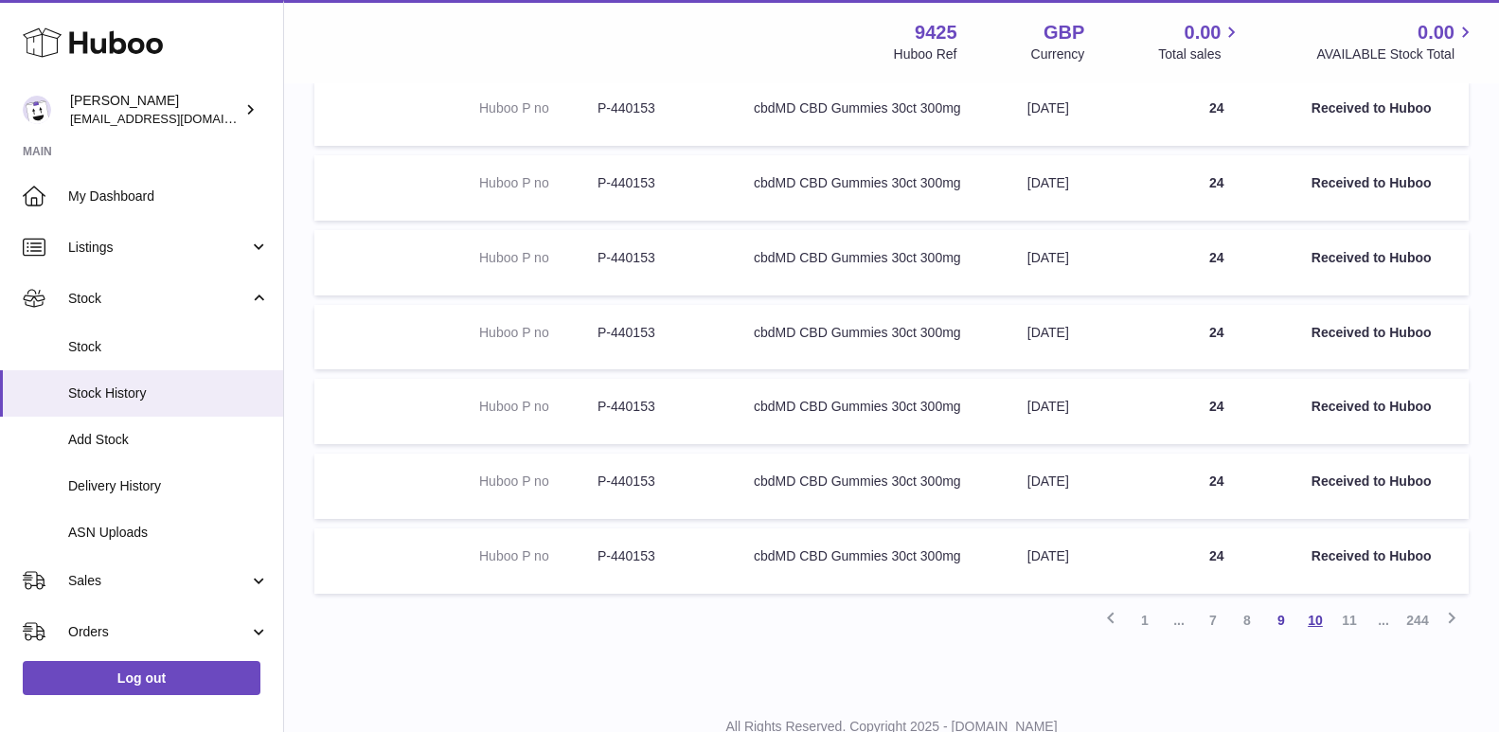
click at [1312, 620] on link "10" at bounding box center [1316, 620] width 34 height 34
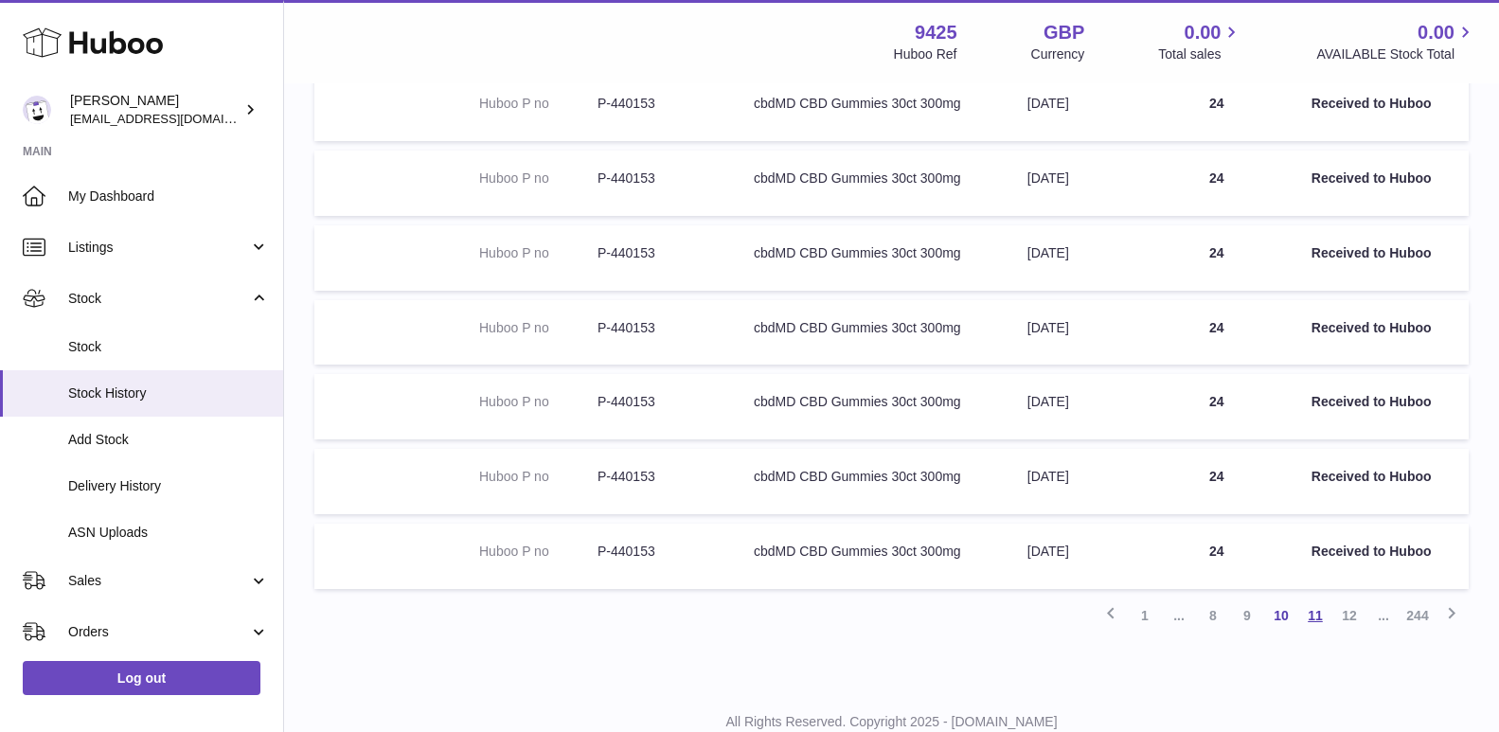
click at [1315, 612] on link "11" at bounding box center [1316, 616] width 34 height 34
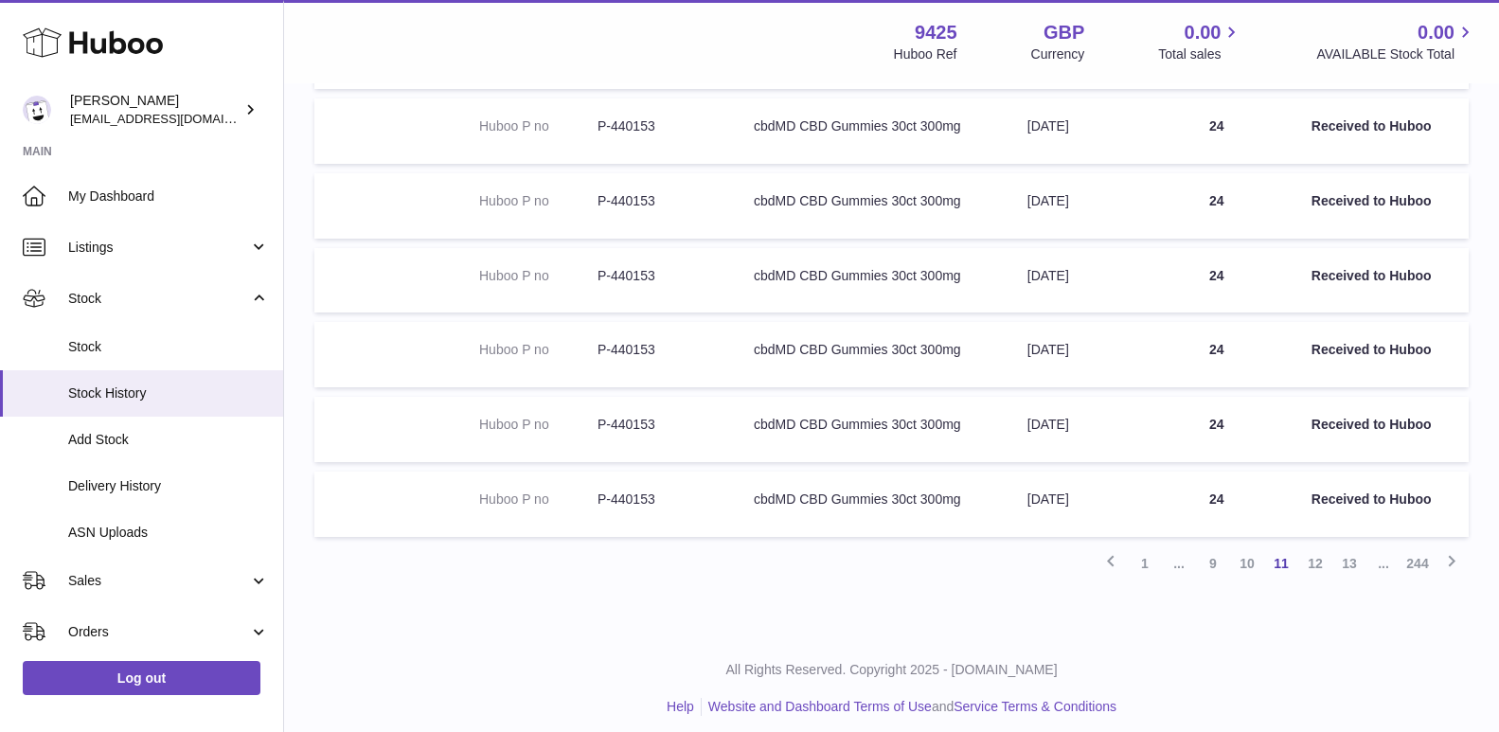
scroll to position [559, 0]
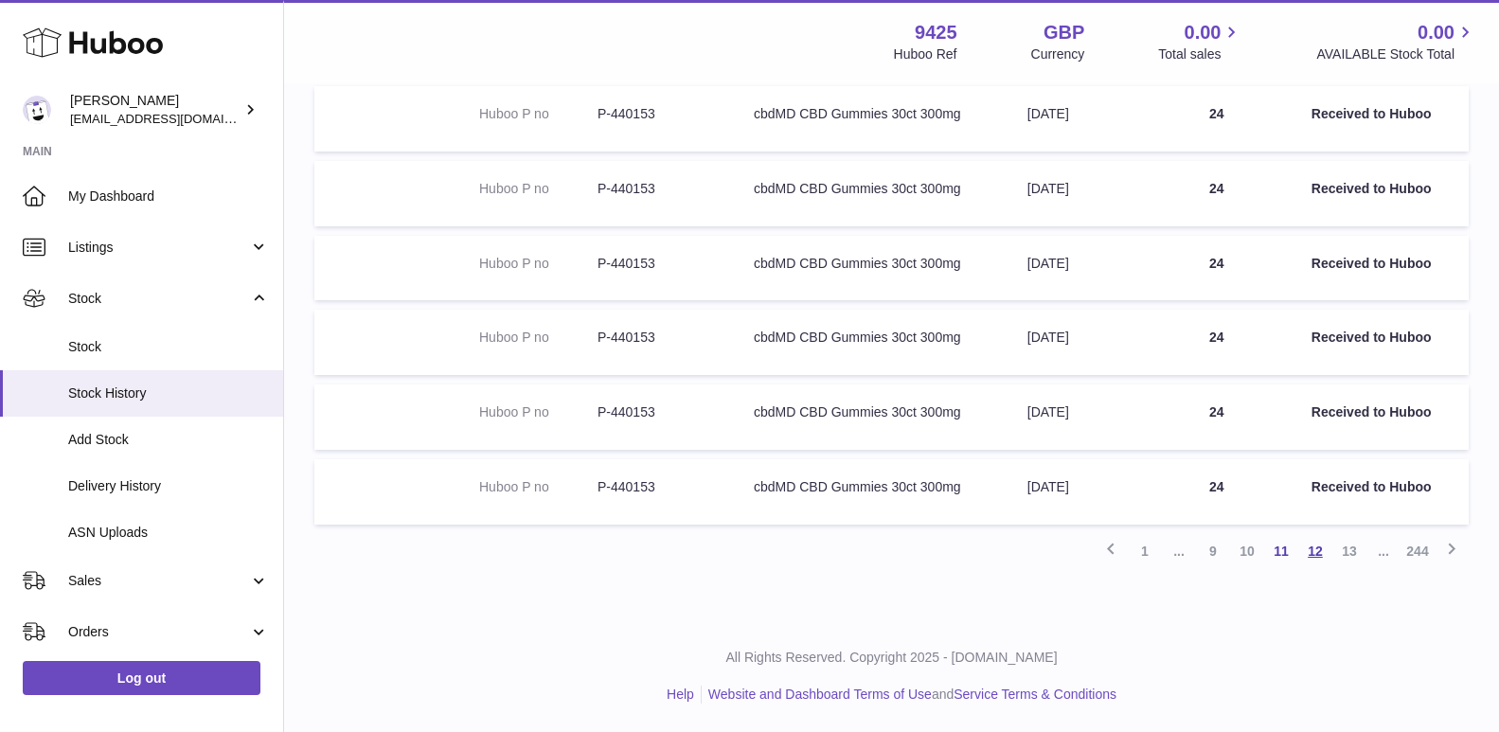
click at [1321, 547] on link "12" at bounding box center [1316, 551] width 34 height 34
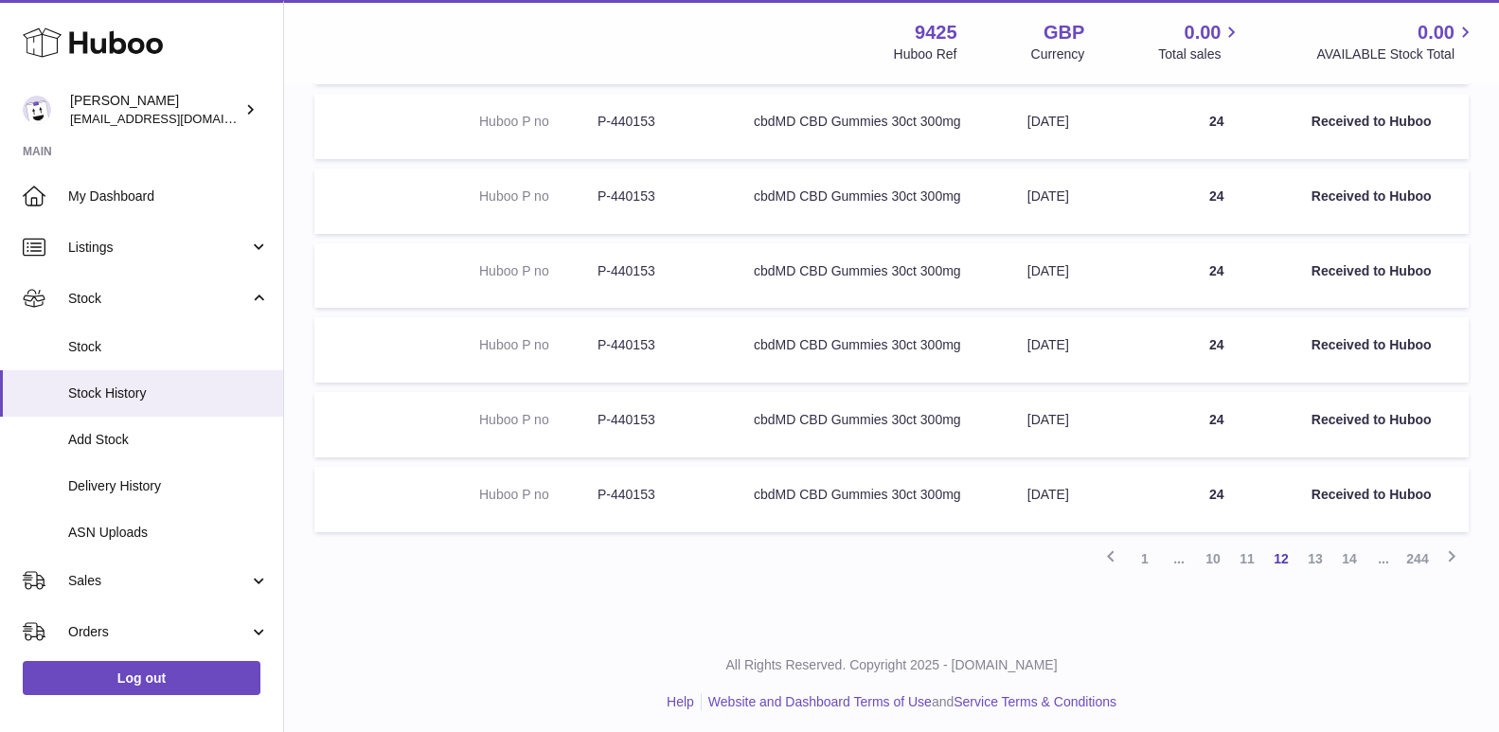
scroll to position [559, 0]
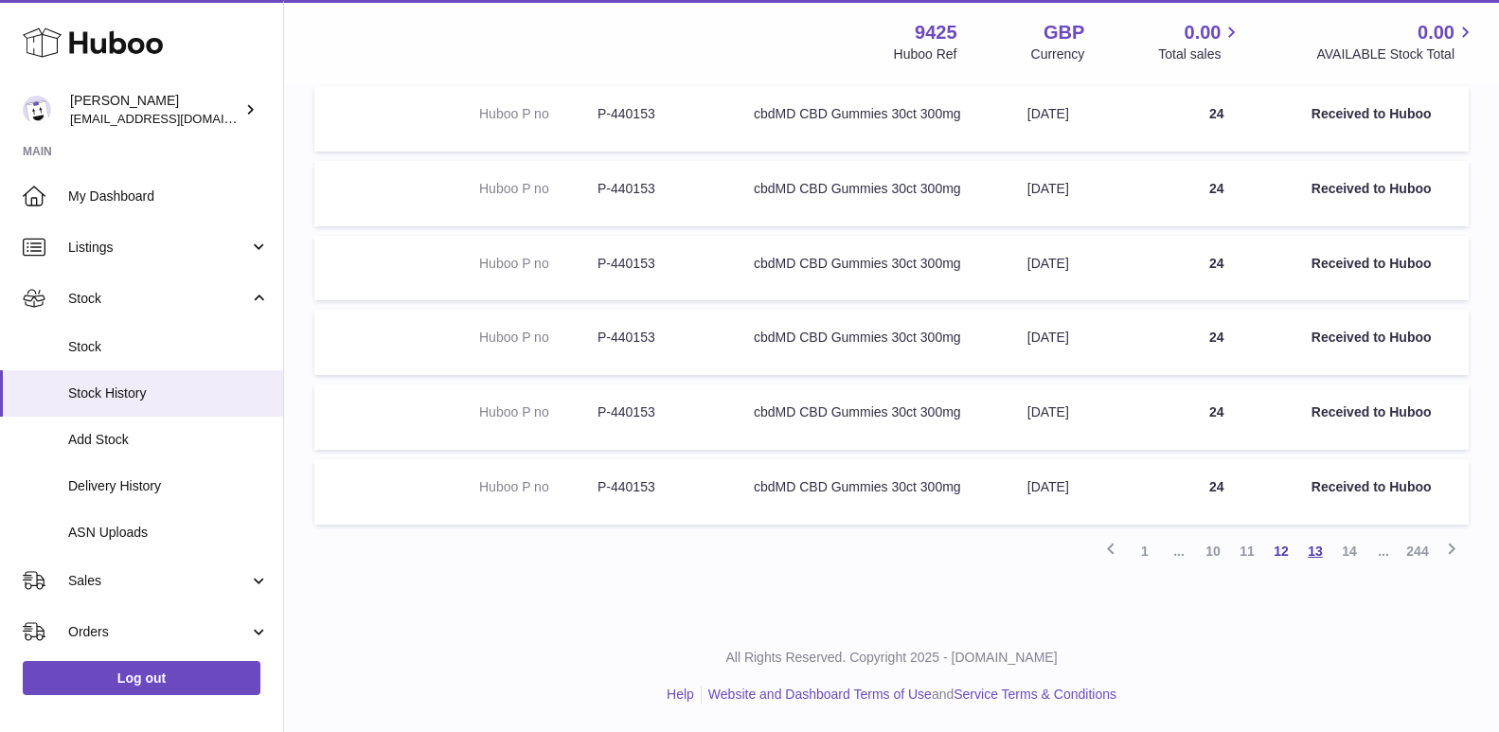
click at [1319, 548] on link "13" at bounding box center [1316, 551] width 34 height 34
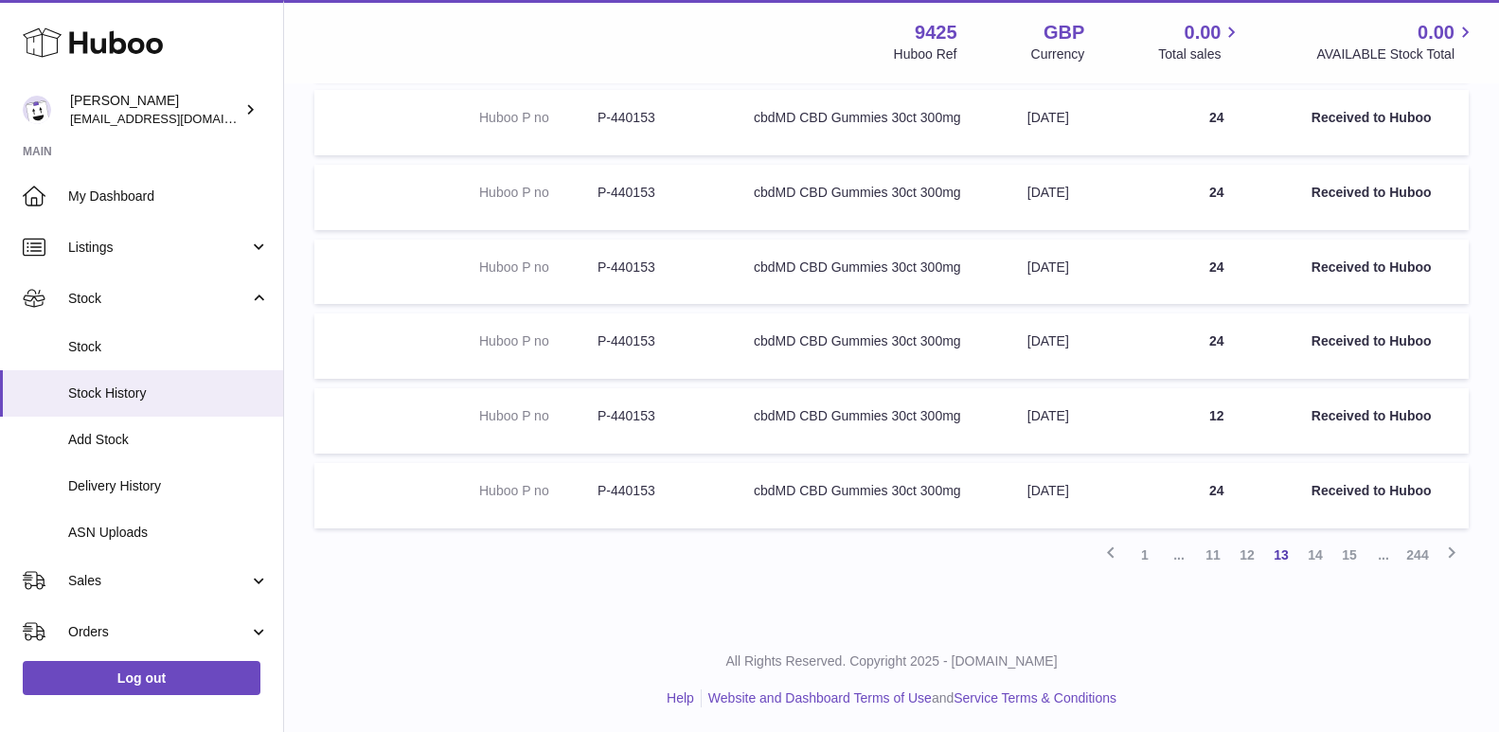
scroll to position [559, 0]
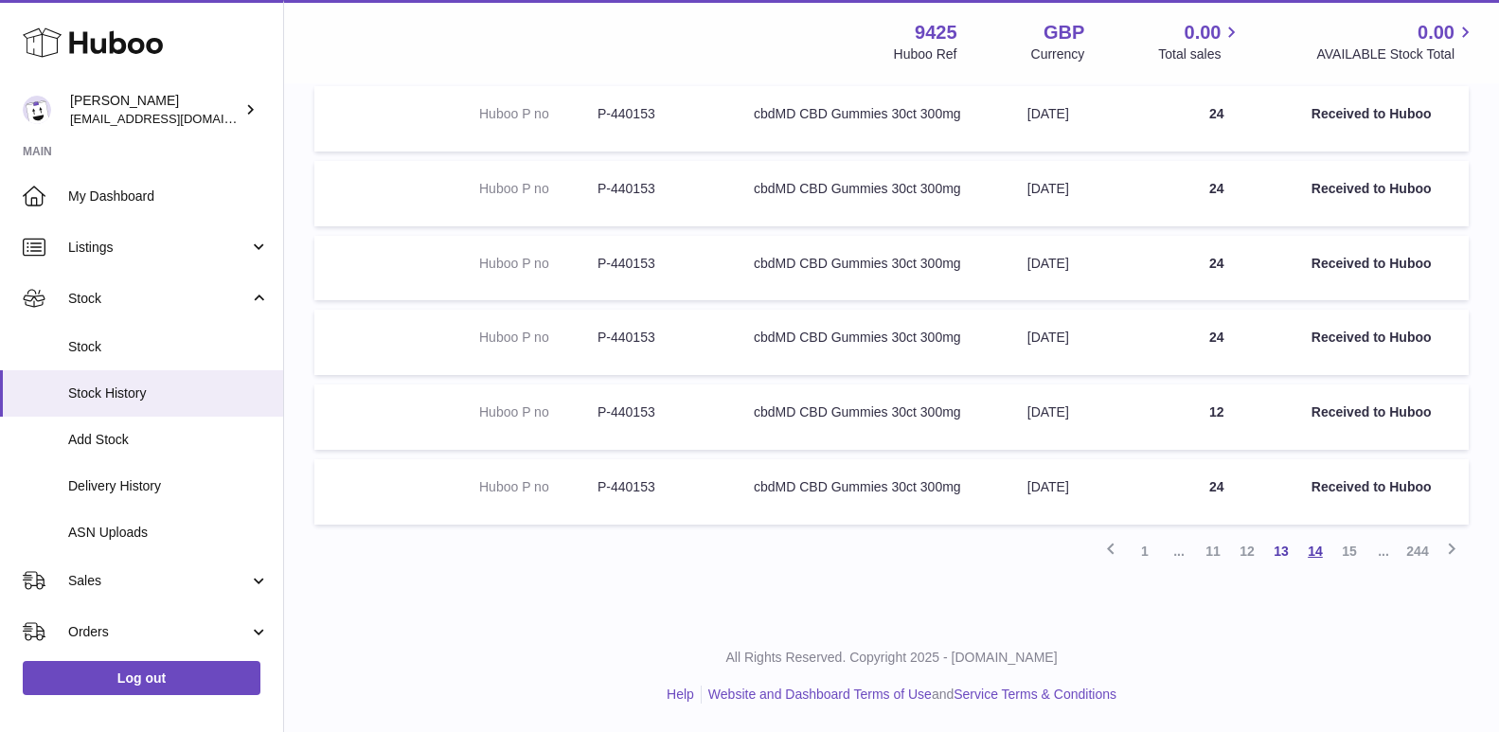
click at [1317, 546] on link "14" at bounding box center [1316, 551] width 34 height 34
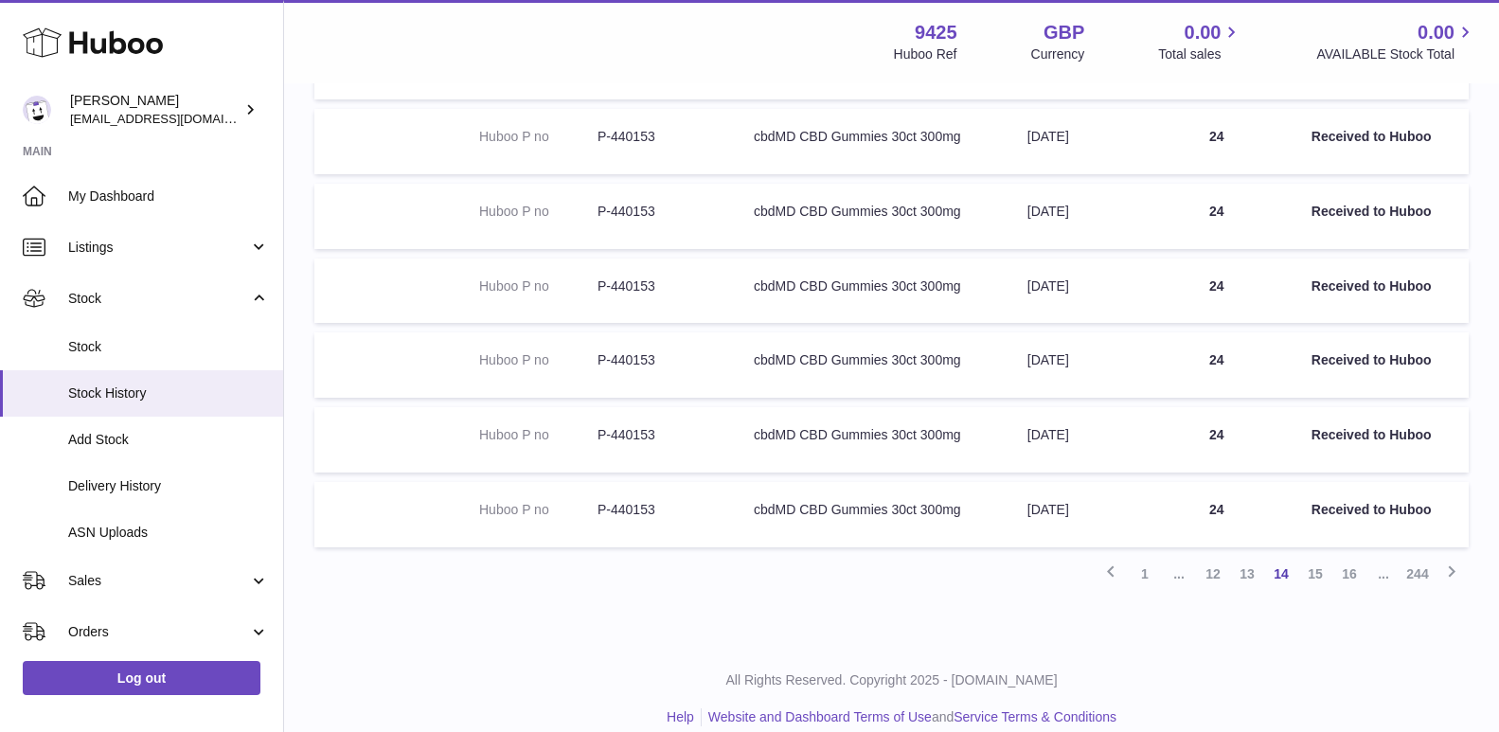
scroll to position [538, 0]
click at [1316, 565] on link "15" at bounding box center [1316, 572] width 34 height 34
click at [1320, 577] on link "16" at bounding box center [1316, 575] width 34 height 34
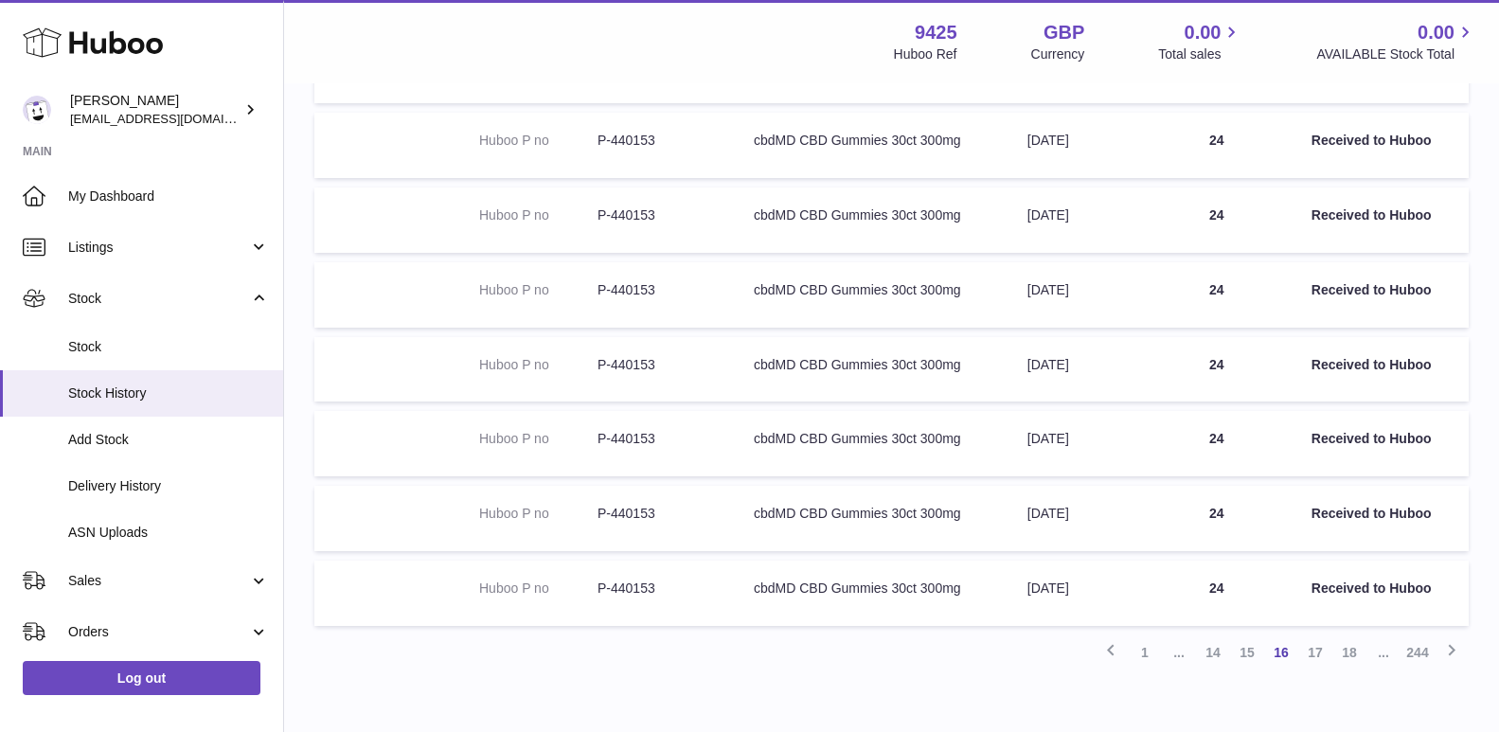
scroll to position [499, 0]
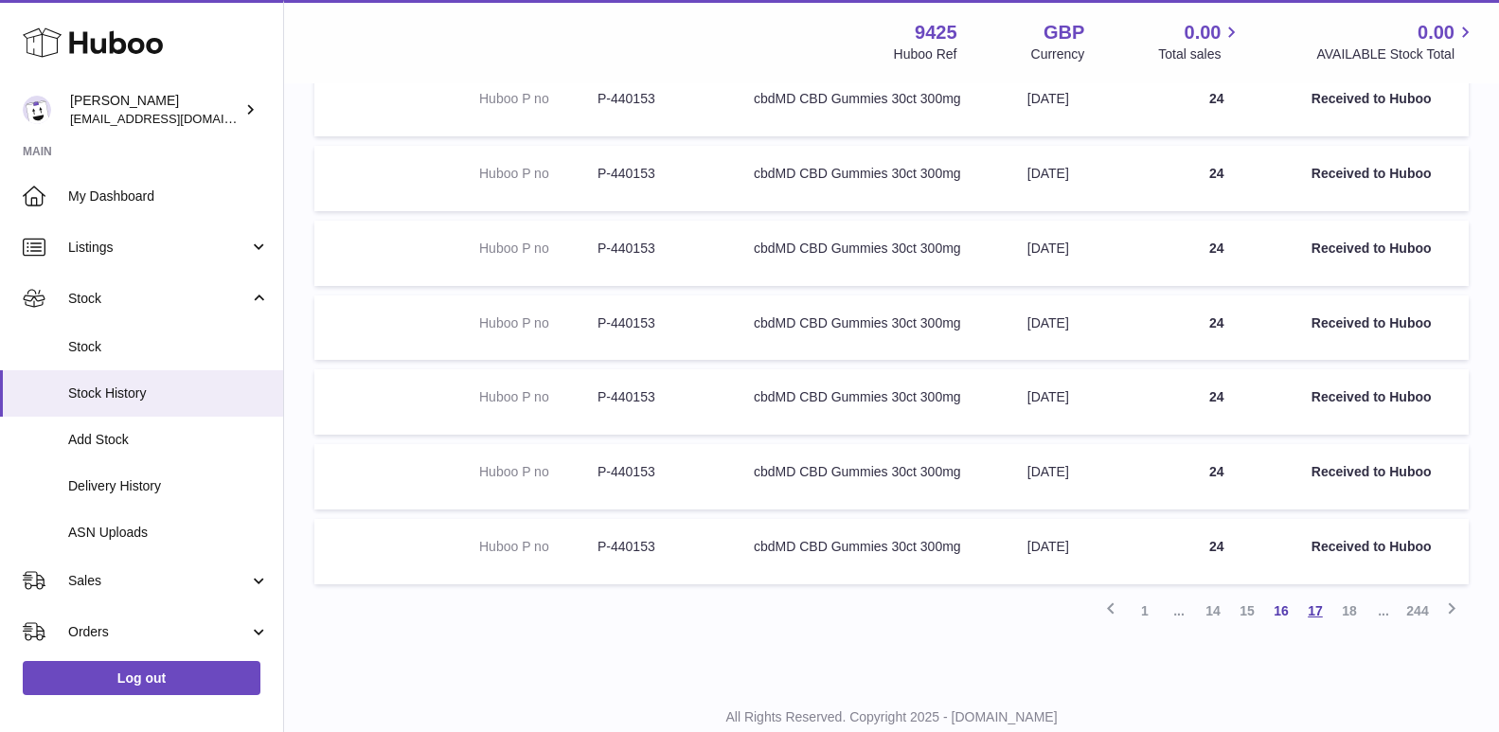
click at [1317, 608] on link "17" at bounding box center [1316, 611] width 34 height 34
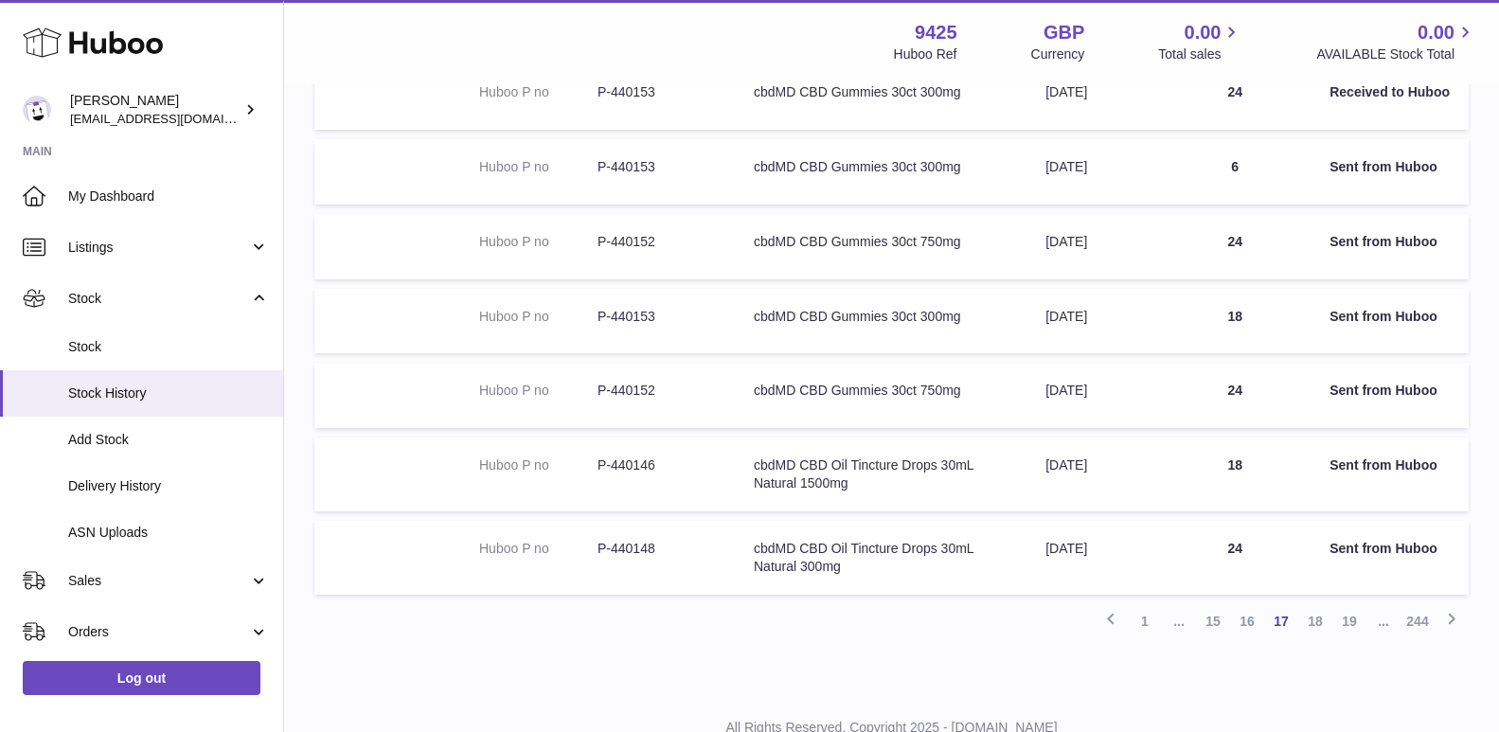
scroll to position [507, 0]
click at [1313, 625] on link "18" at bounding box center [1316, 620] width 34 height 34
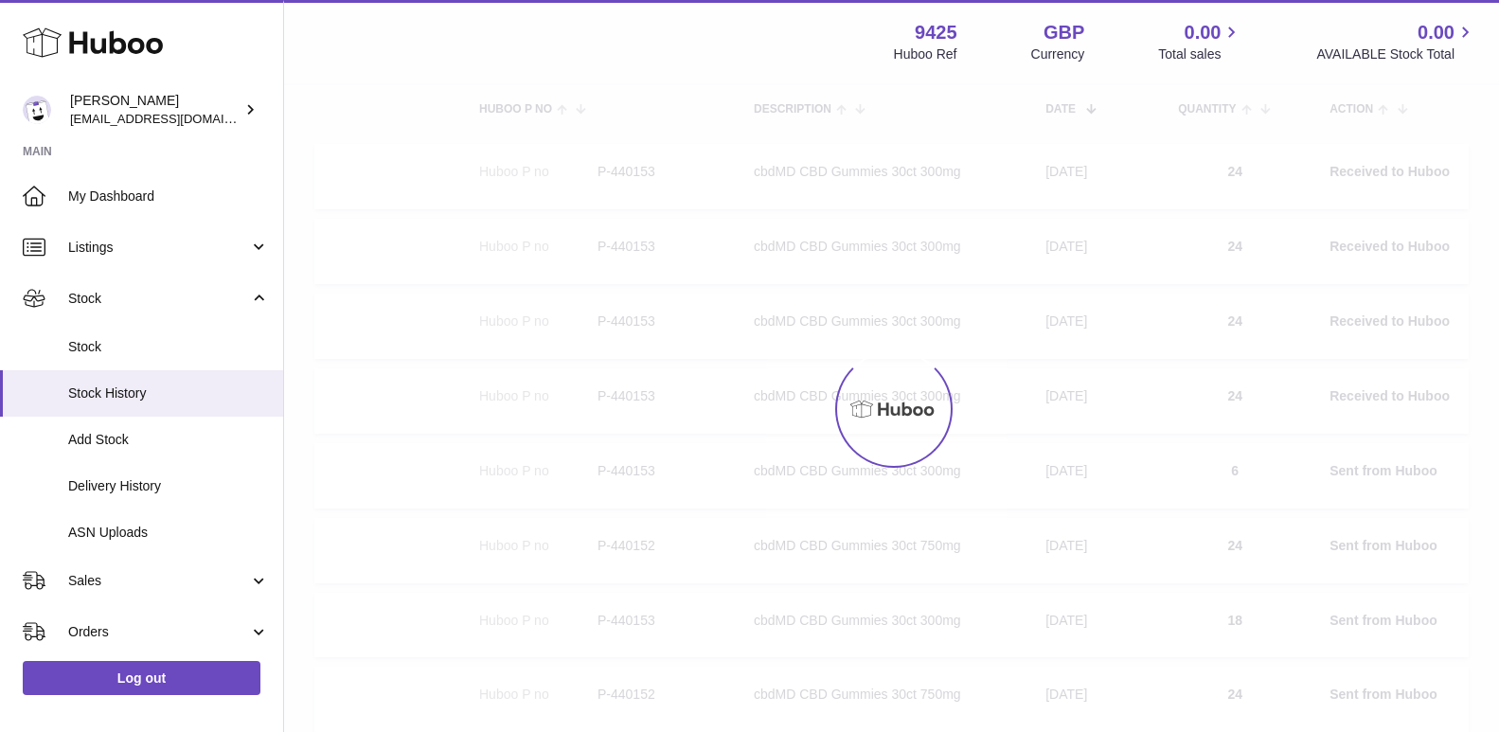
scroll to position [85, 0]
